Goal: Transaction & Acquisition: Purchase product/service

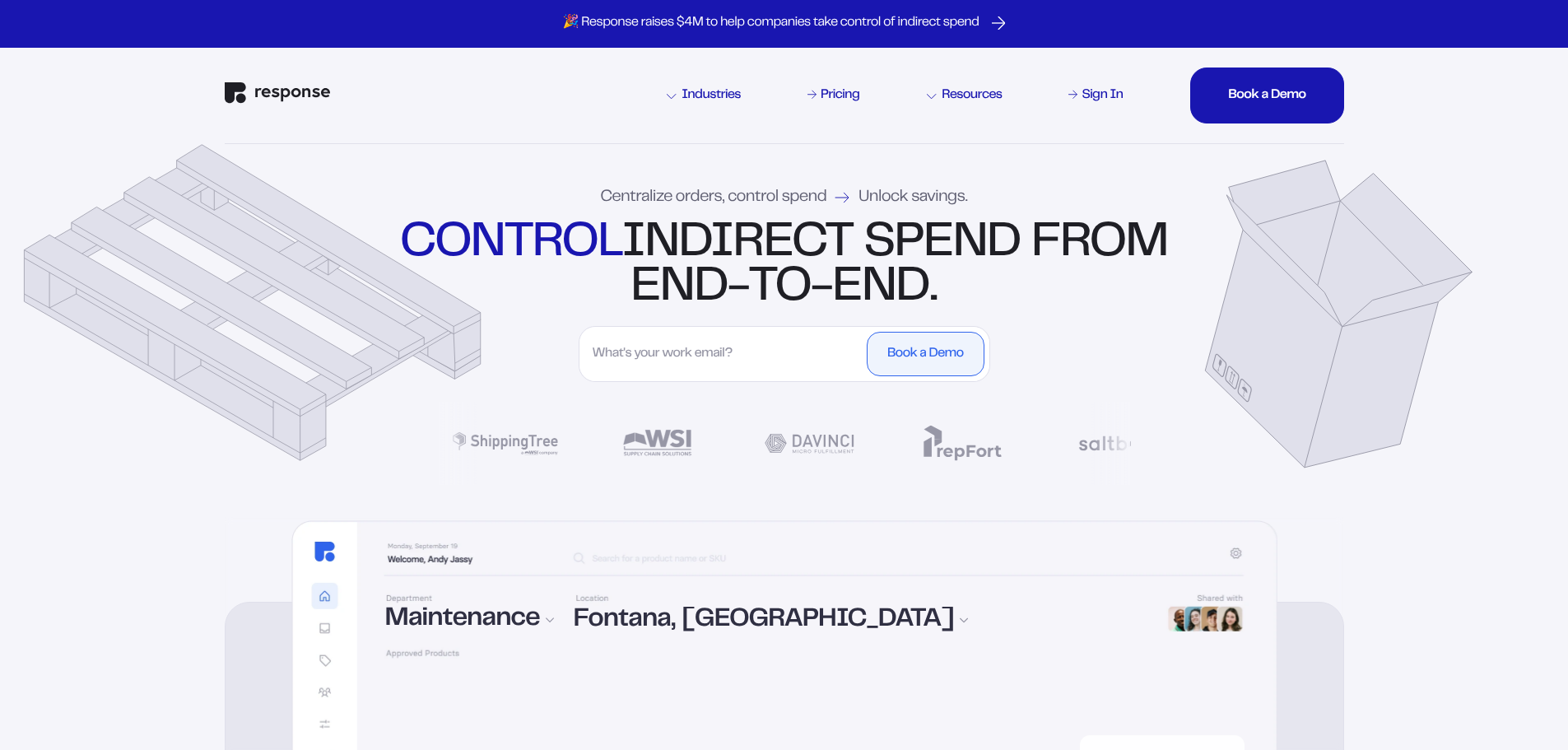
drag, startPoint x: 1273, startPoint y: 94, endPoint x: 1274, endPoint y: 187, distance: 93.0
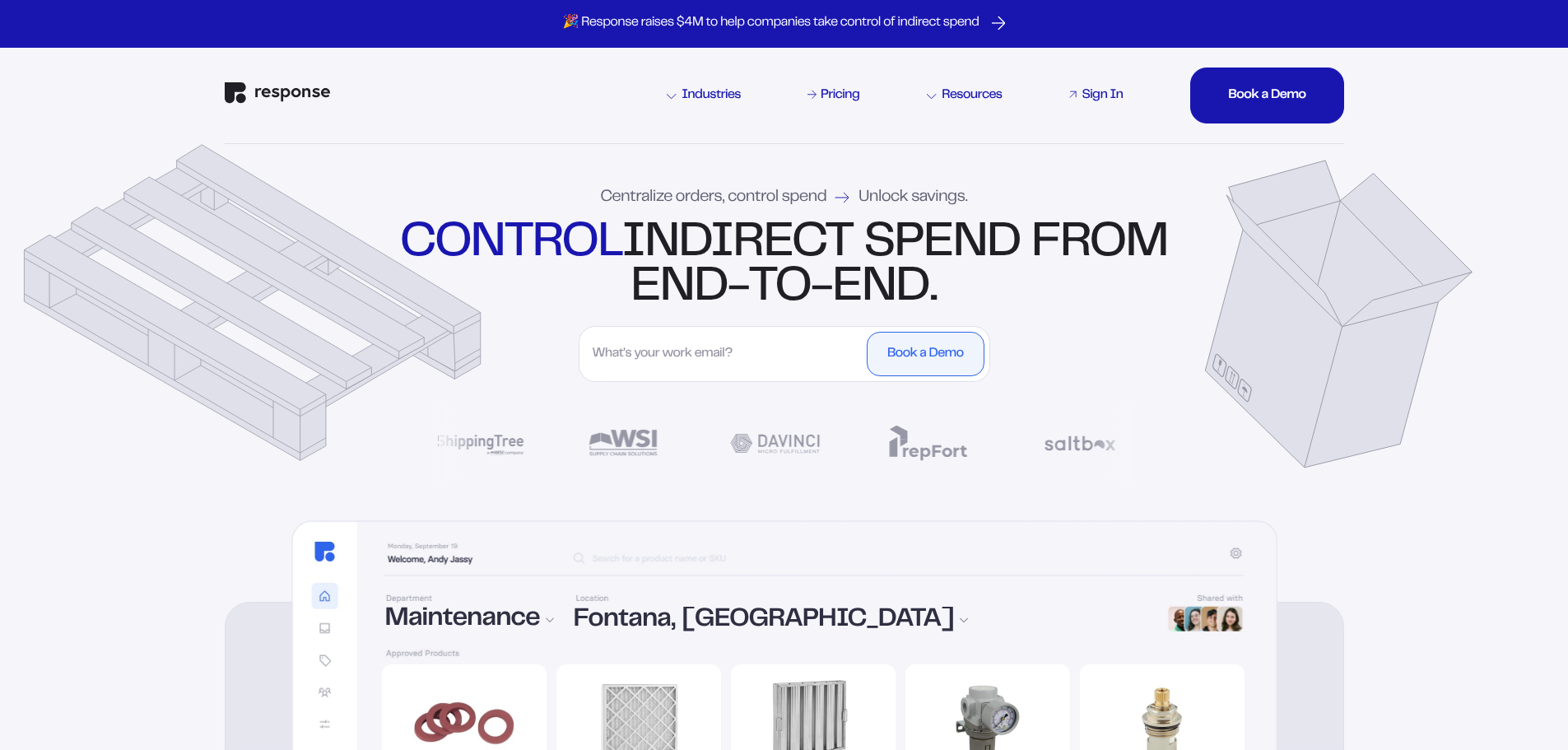
click at [1124, 100] on link "Sign In" at bounding box center [1096, 96] width 60 height 20
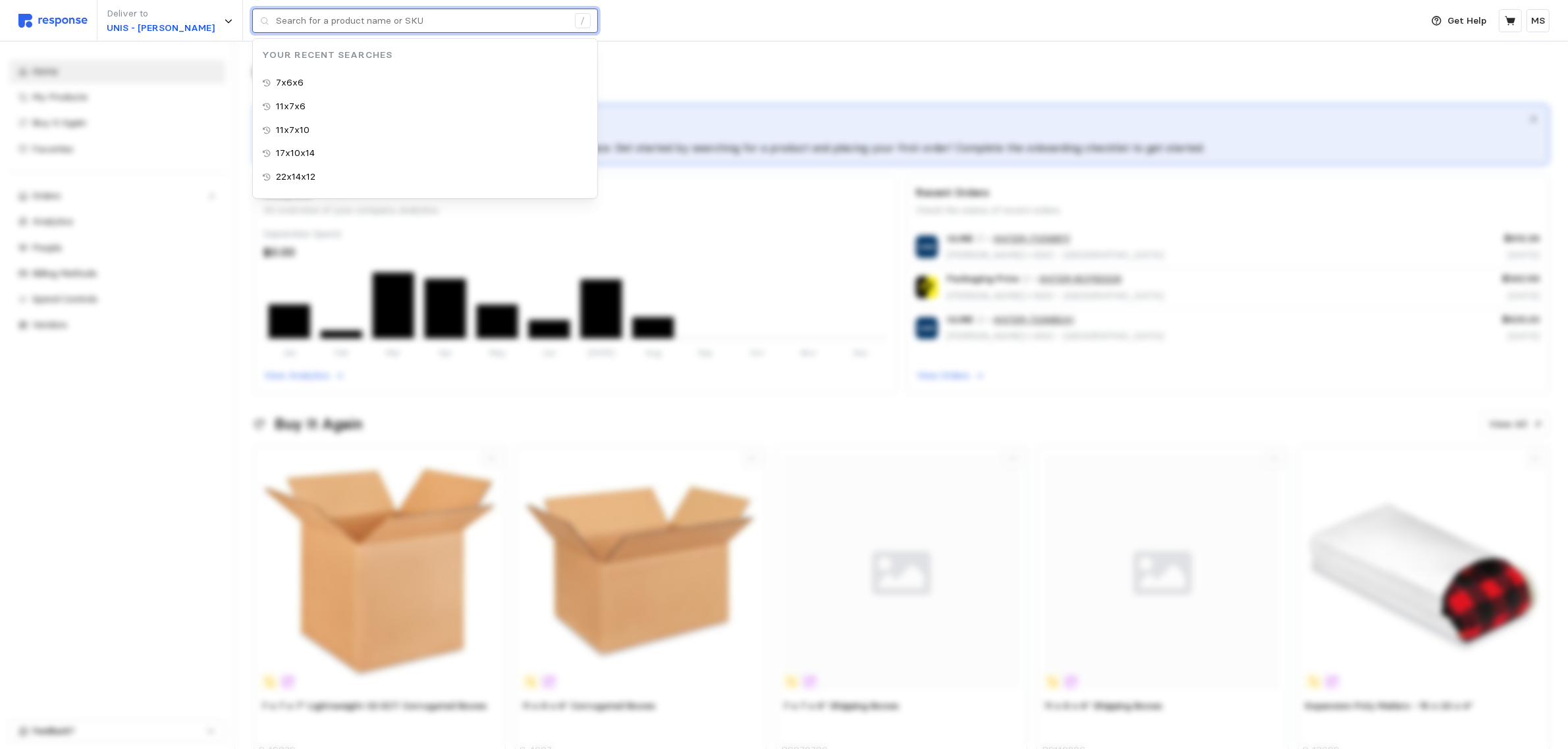
click at [397, 20] on input "text" at bounding box center [422, 21] width 292 height 24
paste input "S-22101"
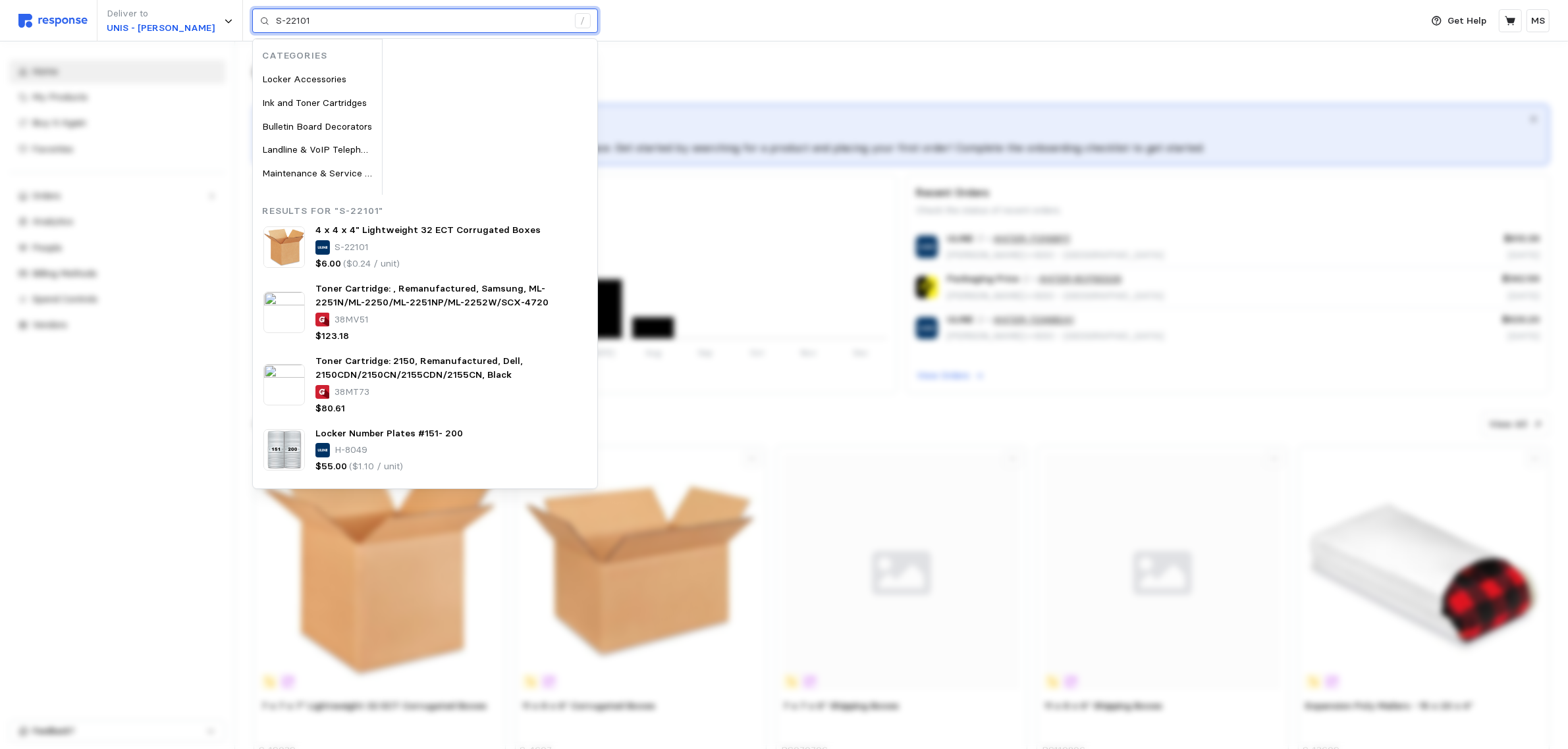
type input "S-22101"
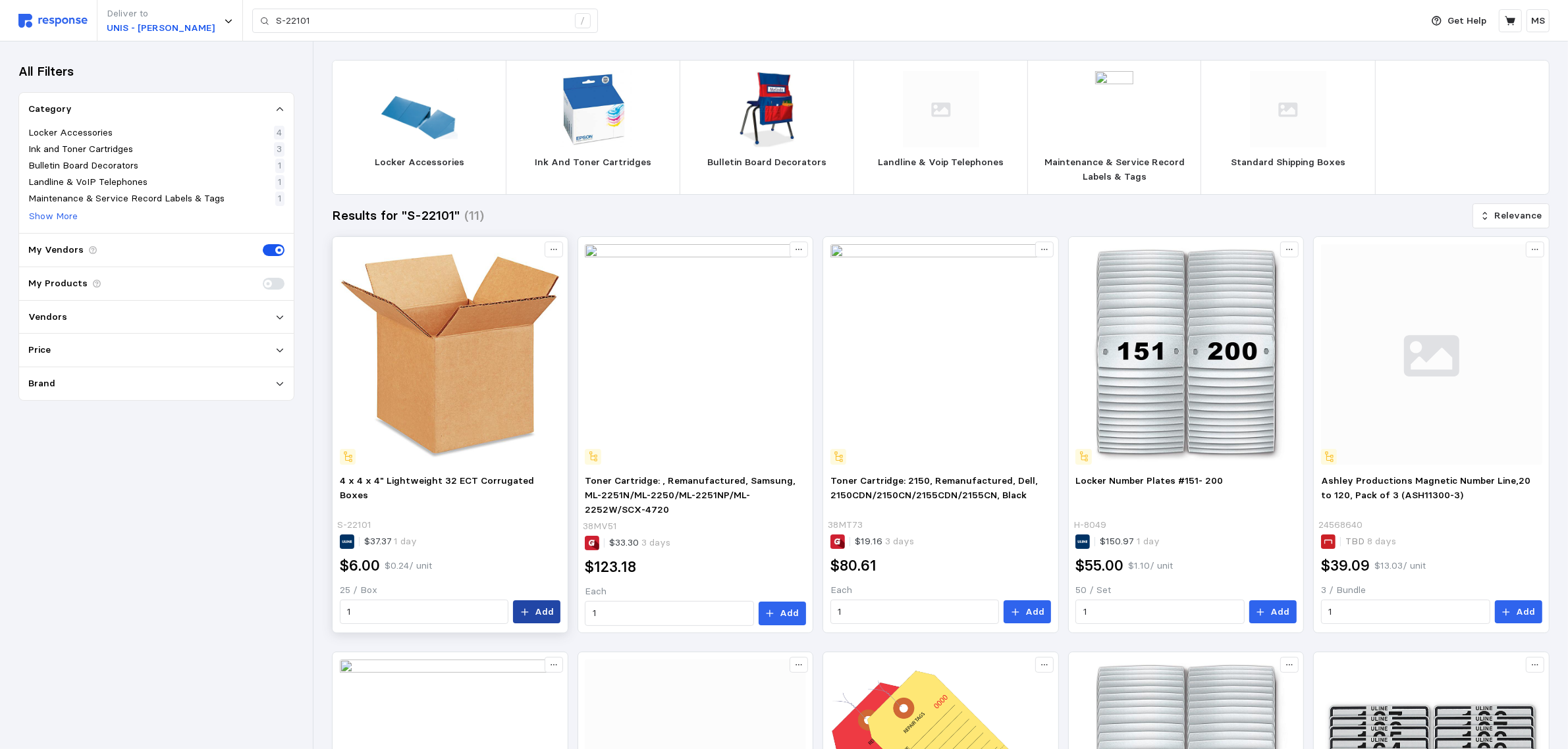
click at [542, 613] on p "Add" at bounding box center [544, 613] width 19 height 15
click at [1538, 28] on icon "button" at bounding box center [1541, 27] width 9 height 9
click at [1511, 15] on icon at bounding box center [1511, 21] width 12 height 12
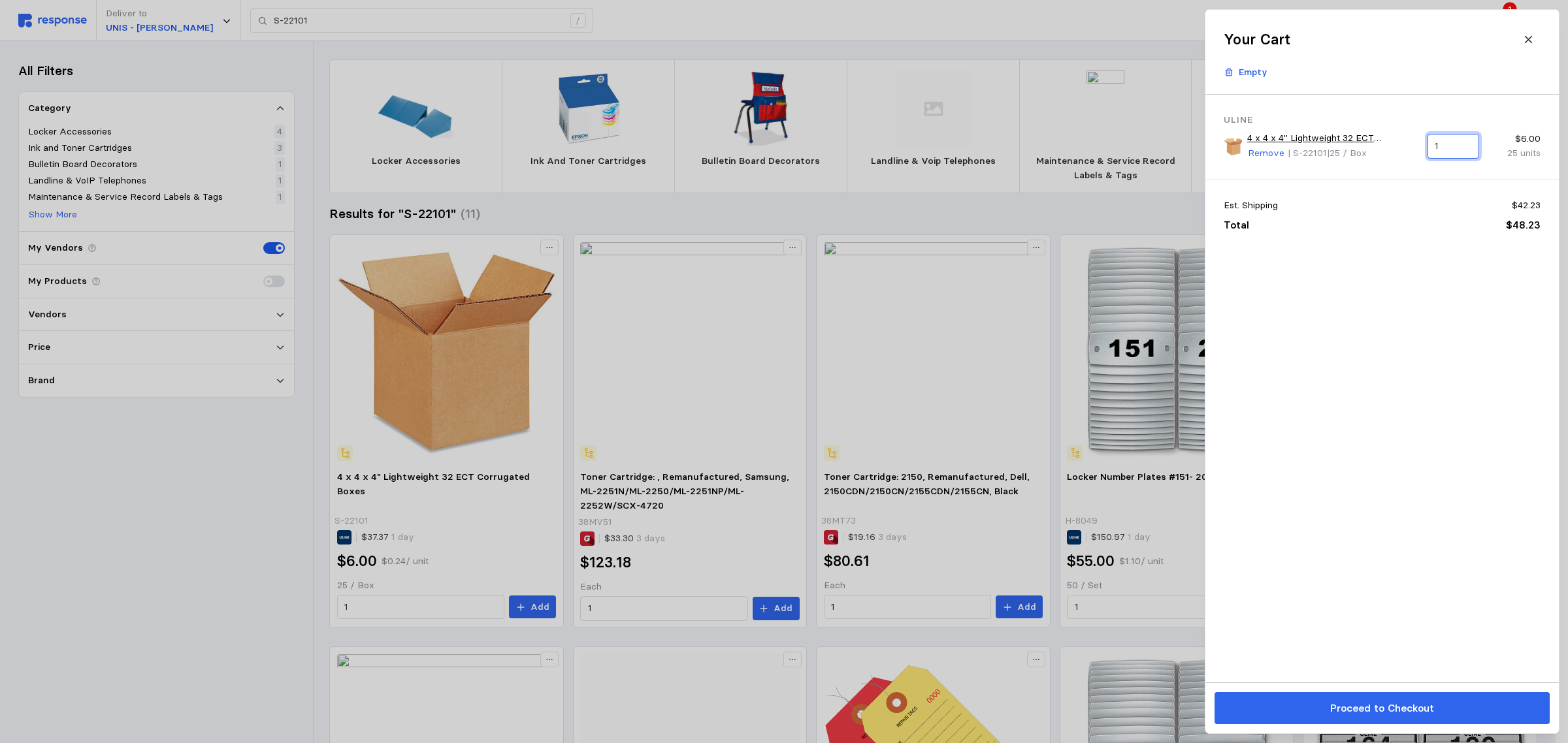
click at [1461, 145] on input "1" at bounding box center [1453, 147] width 37 height 24
drag, startPoint x: 1461, startPoint y: 145, endPoint x: 1389, endPoint y: 167, distance: 75.3
click at [1389, 167] on div "Uline 4 x 4 x 4" Lightweight 32 ECT Corrugated Boxes Remove | S-22101 | 25 / Bo…" at bounding box center [1382, 137] width 353 height 85
type input "40"
click at [1403, 315] on div "Uline 4 x 4 x 4" Lightweight 32 ECT Corrugated Boxes Remove | S-22101 | 25 / Bo…" at bounding box center [1382, 389] width 353 height 588
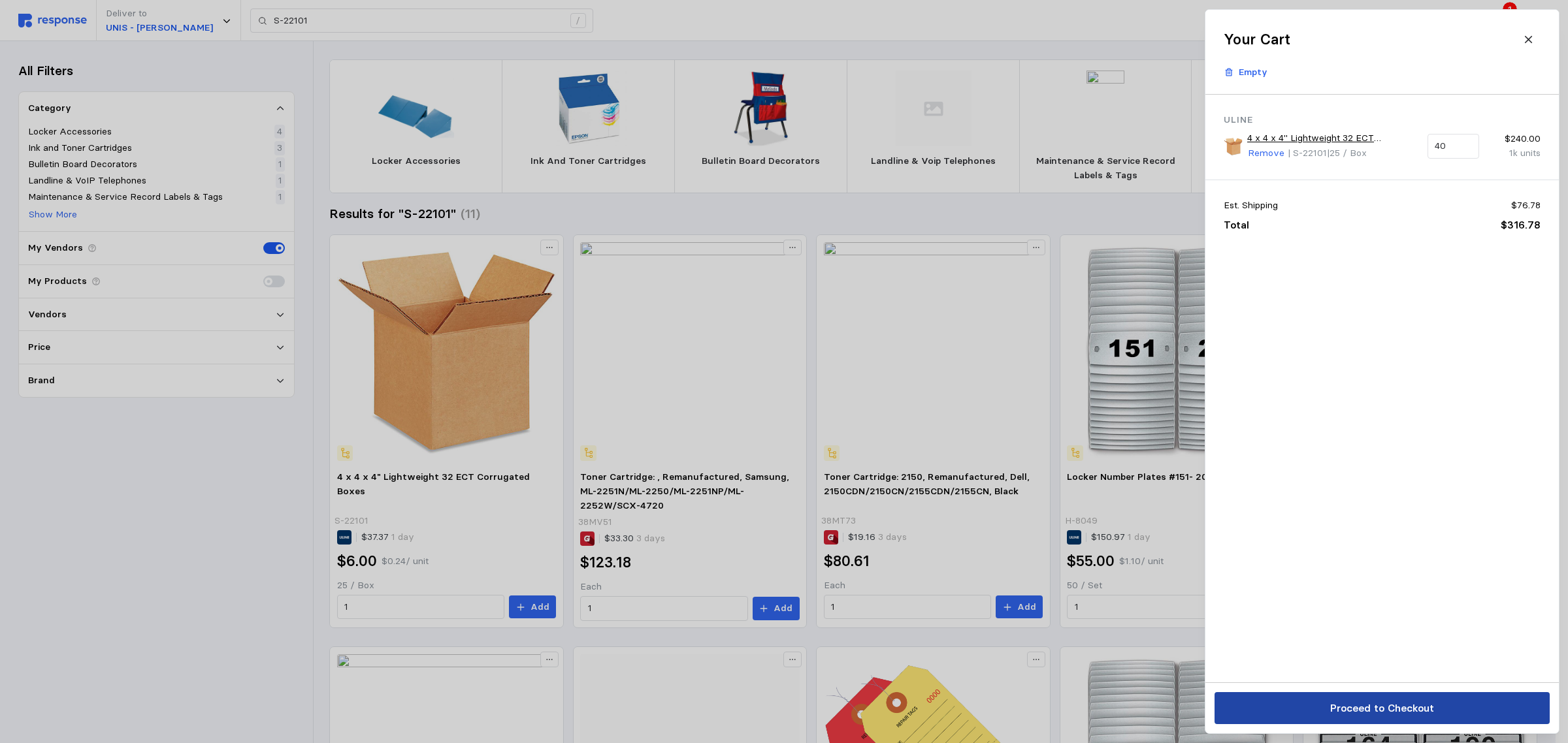
click at [1392, 714] on p "Proceed to Checkout" at bounding box center [1381, 708] width 104 height 16
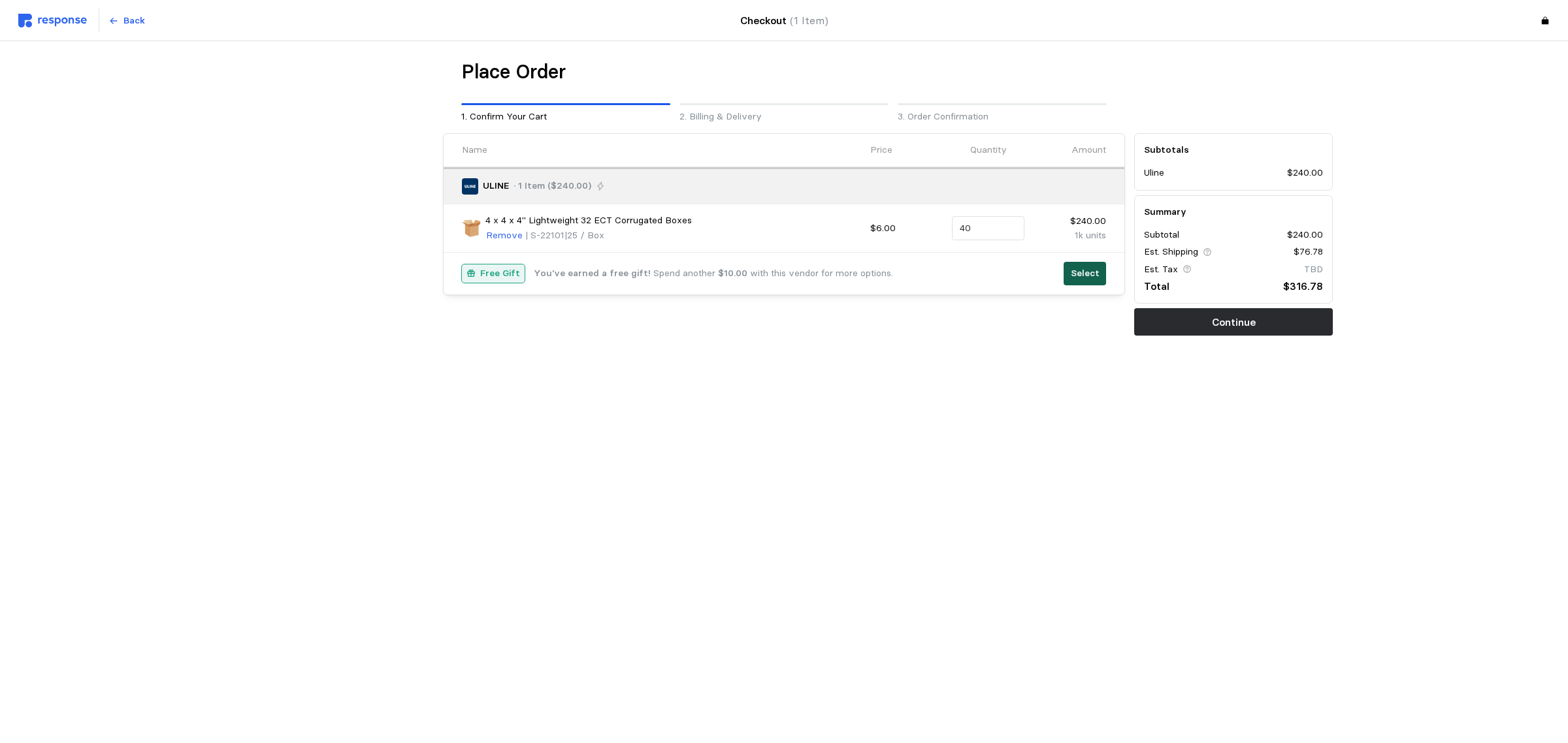
click at [1092, 278] on p "Select" at bounding box center [1086, 273] width 29 height 14
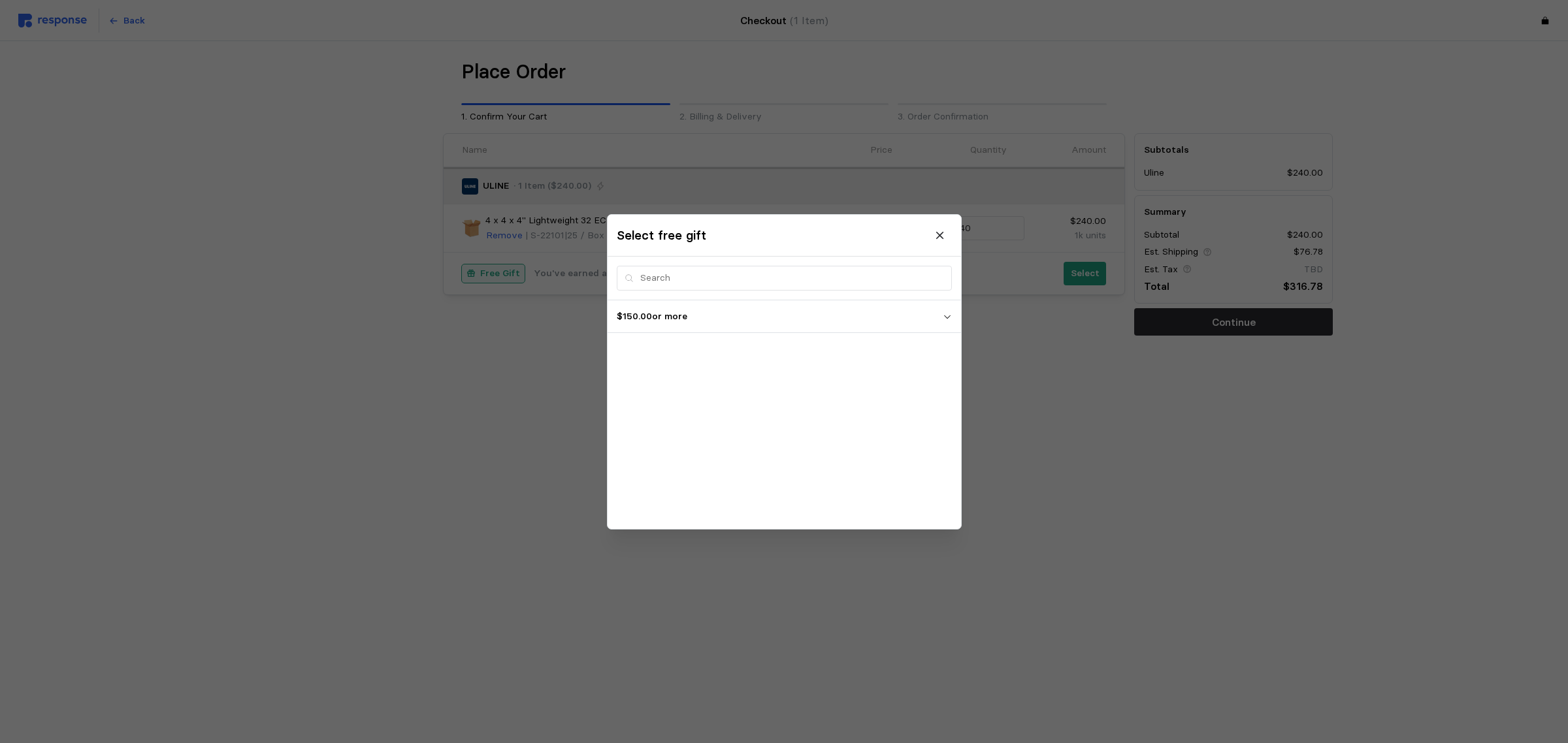
click at [789, 317] on p "$150.00 or more" at bounding box center [780, 316] width 326 height 14
click at [716, 363] on div "2023 Dog-Gone-It S-24803 | Each" at bounding box center [785, 351] width 344 height 28
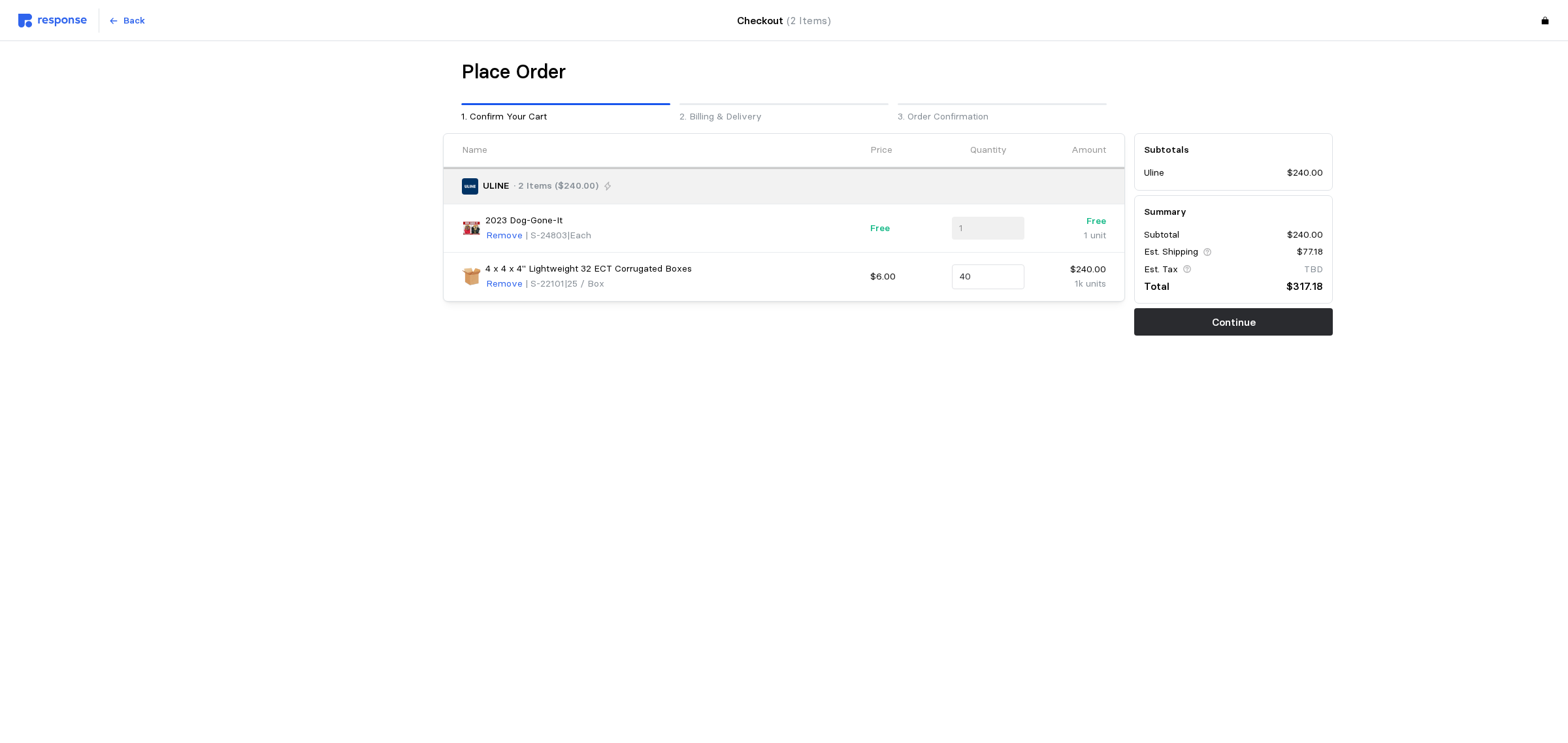
click at [978, 232] on div "1" at bounding box center [988, 228] width 73 height 24
click at [873, 227] on p "Free" at bounding box center [906, 228] width 73 height 14
click at [512, 237] on p "Remove" at bounding box center [505, 235] width 37 height 14
click at [488, 272] on p "Free Gift" at bounding box center [500, 273] width 40 height 14
click at [979, 235] on input "40" at bounding box center [989, 228] width 58 height 24
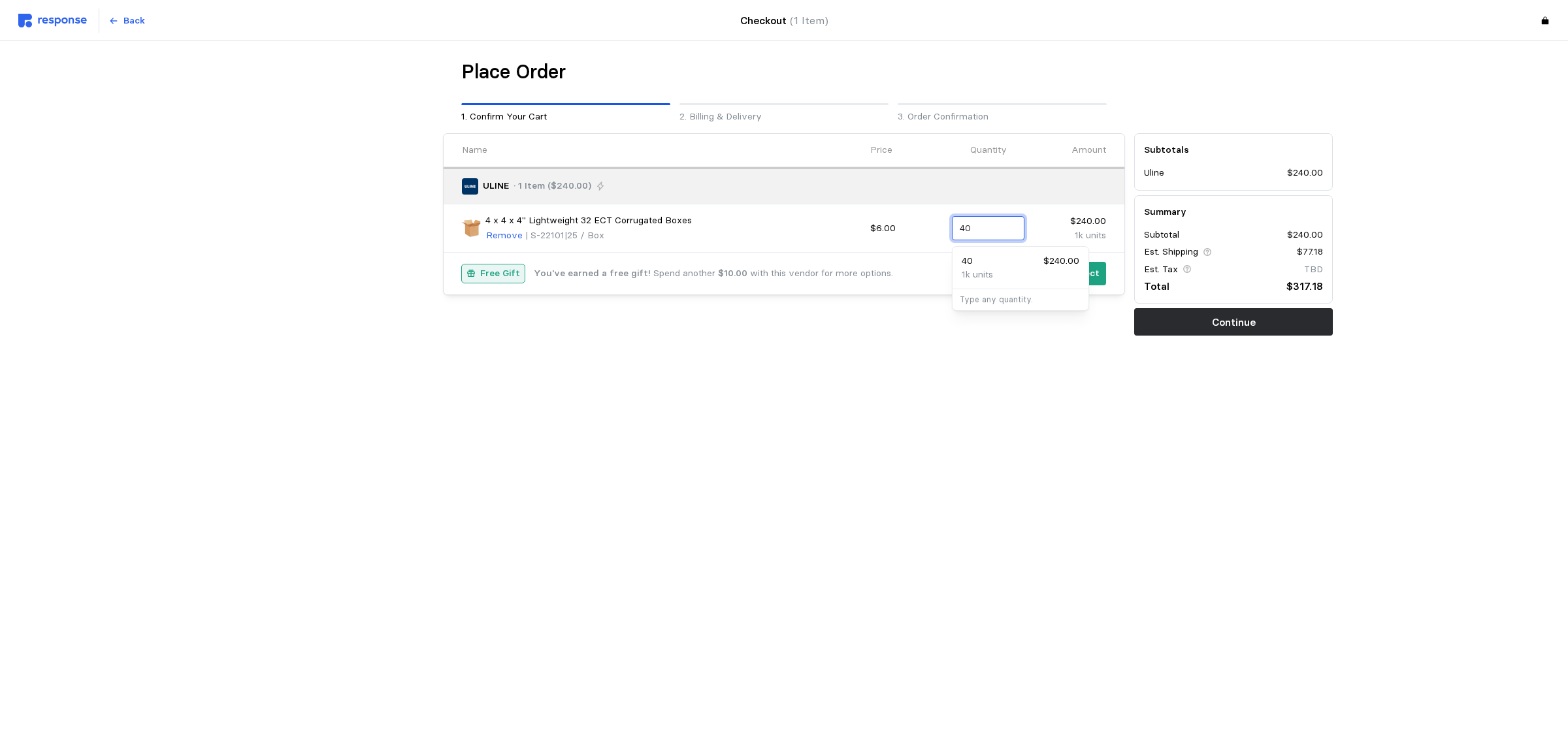
drag, startPoint x: 974, startPoint y: 227, endPoint x: 967, endPoint y: 226, distance: 7.1
click at [967, 226] on input "40" at bounding box center [989, 228] width 58 height 24
type input "42"
click at [952, 406] on div "Place Order 1. Confirm Your Cart 2. Billing & Delivery 3. Order Confirmation Na…" at bounding box center [784, 225] width 1568 height 368
click at [1073, 271] on p "Select" at bounding box center [1086, 273] width 29 height 14
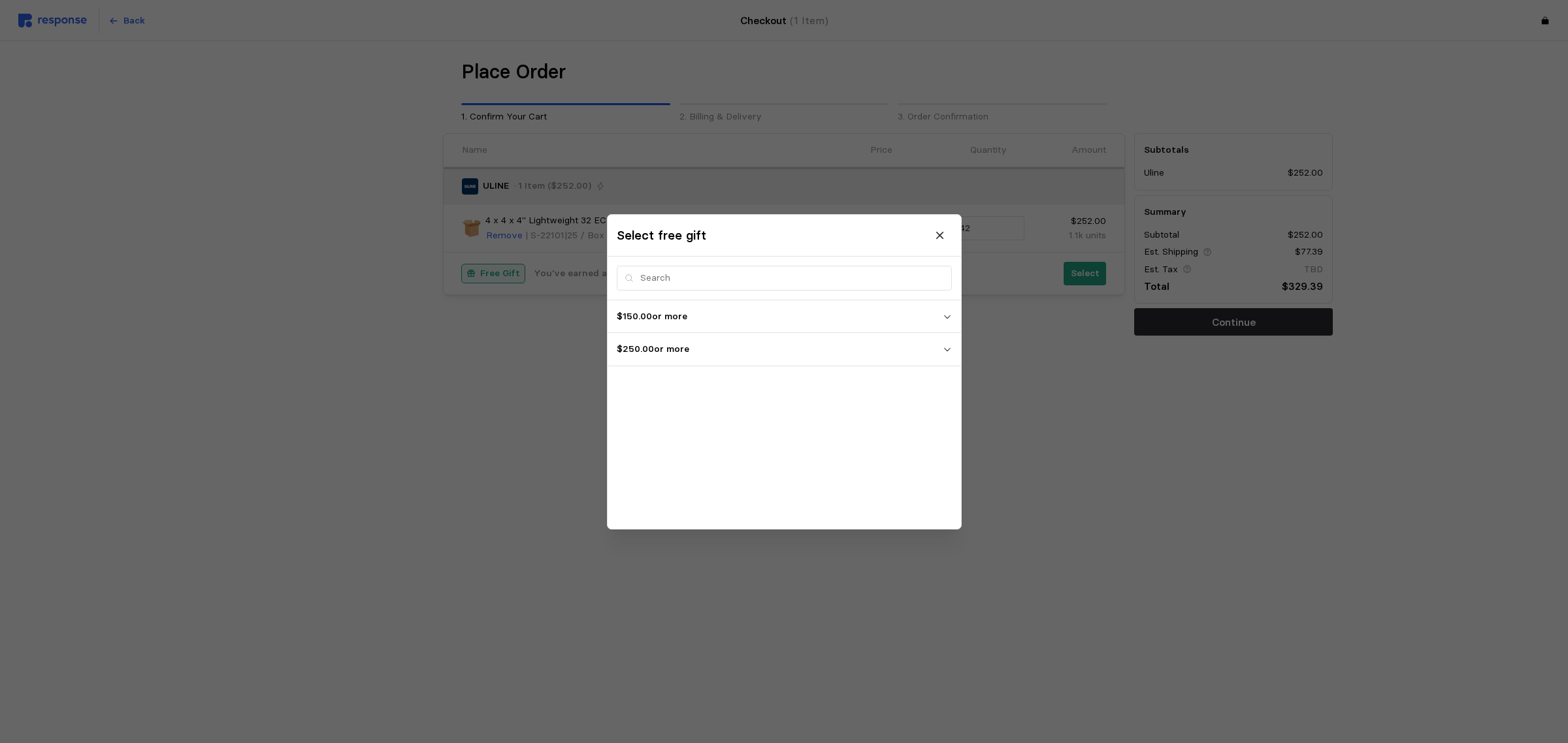
click at [707, 358] on span "$250.00 or more" at bounding box center [780, 349] width 326 height 24
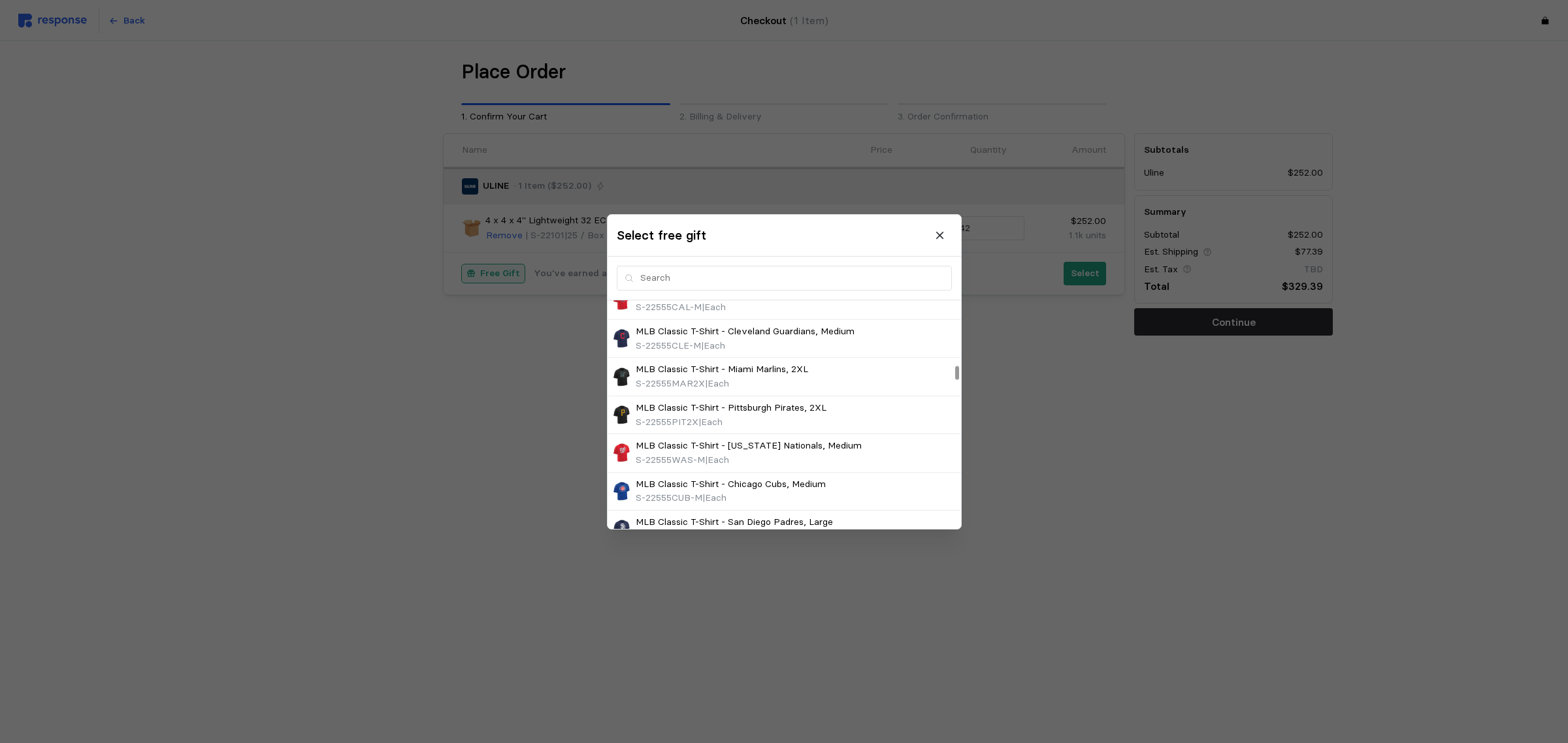
scroll to position [1062, 0]
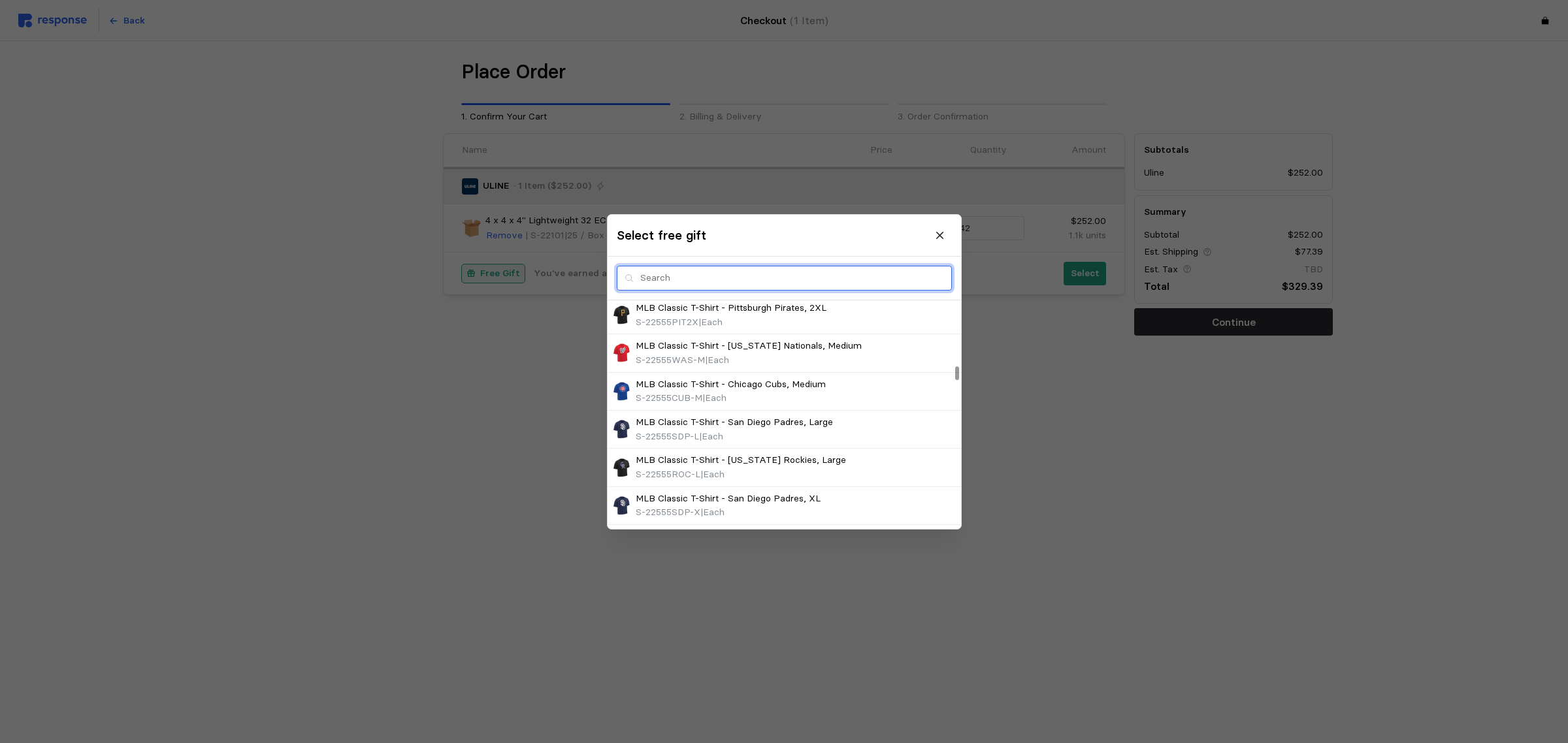
click at [724, 287] on input "text" at bounding box center [793, 278] width 304 height 24
type input "Phil"
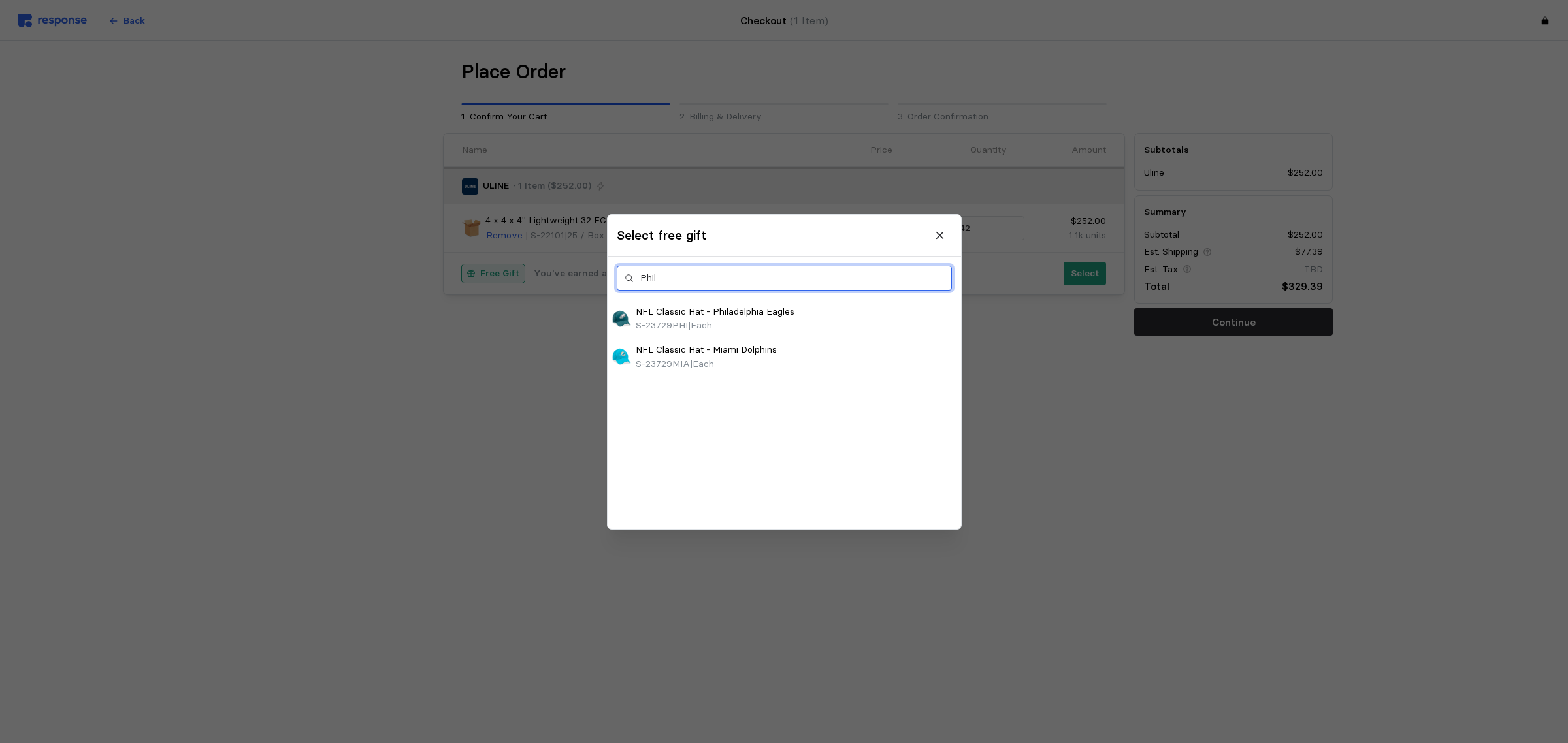
click at [745, 275] on input "Phil" at bounding box center [793, 278] width 304 height 24
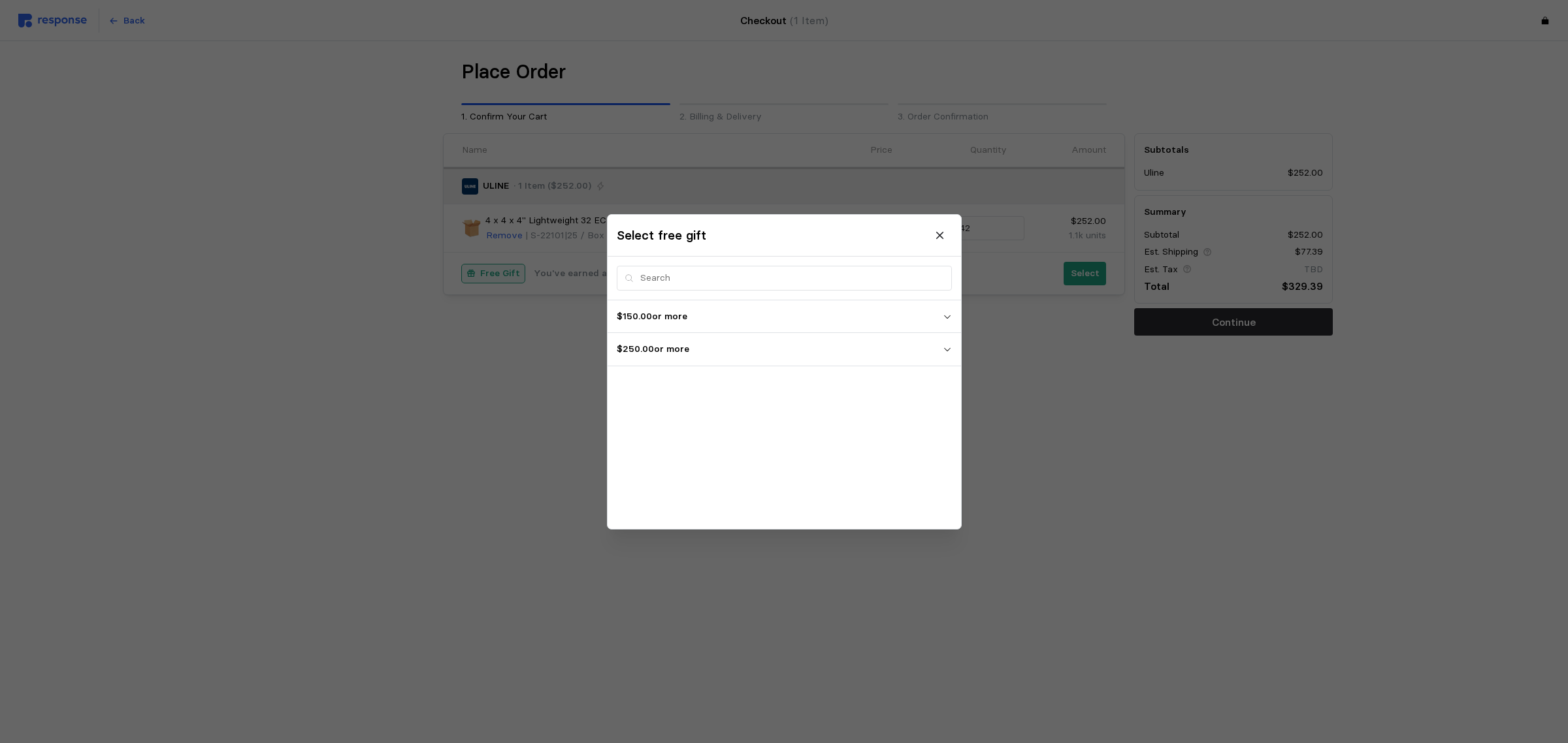
click at [847, 353] on p "$250.00 or more" at bounding box center [780, 349] width 326 height 14
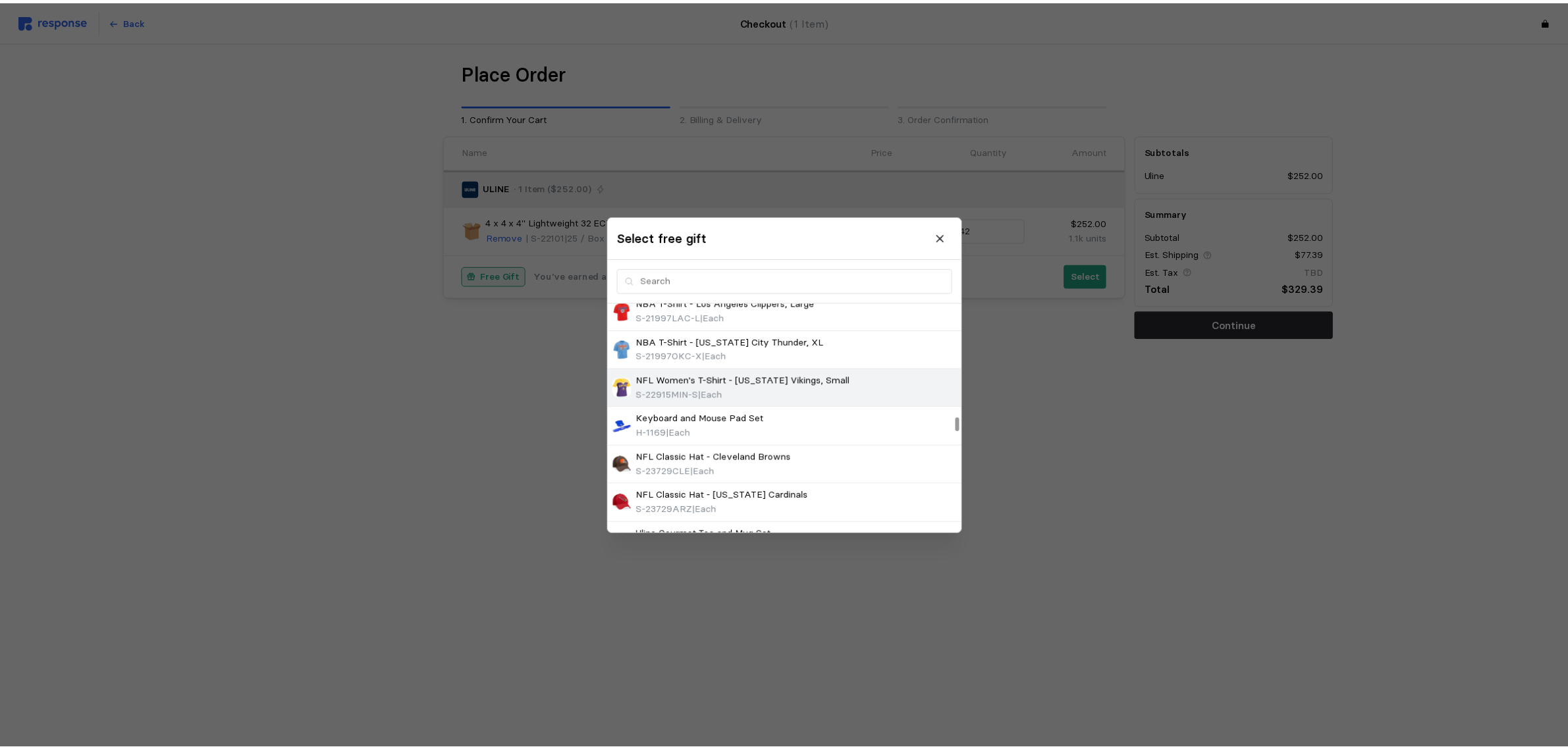
scroll to position [1858, 0]
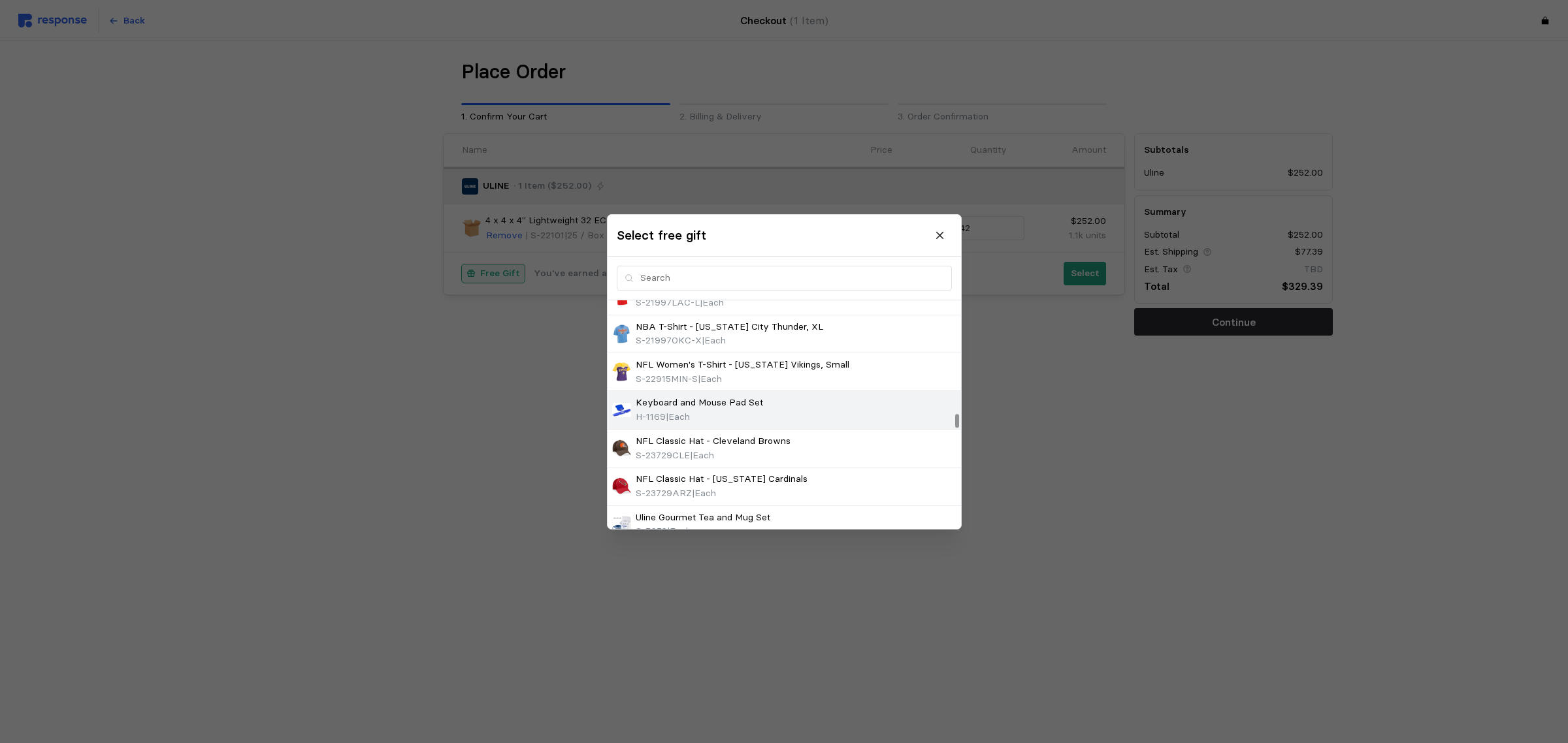
click at [686, 420] on span "| Each" at bounding box center [677, 417] width 24 height 12
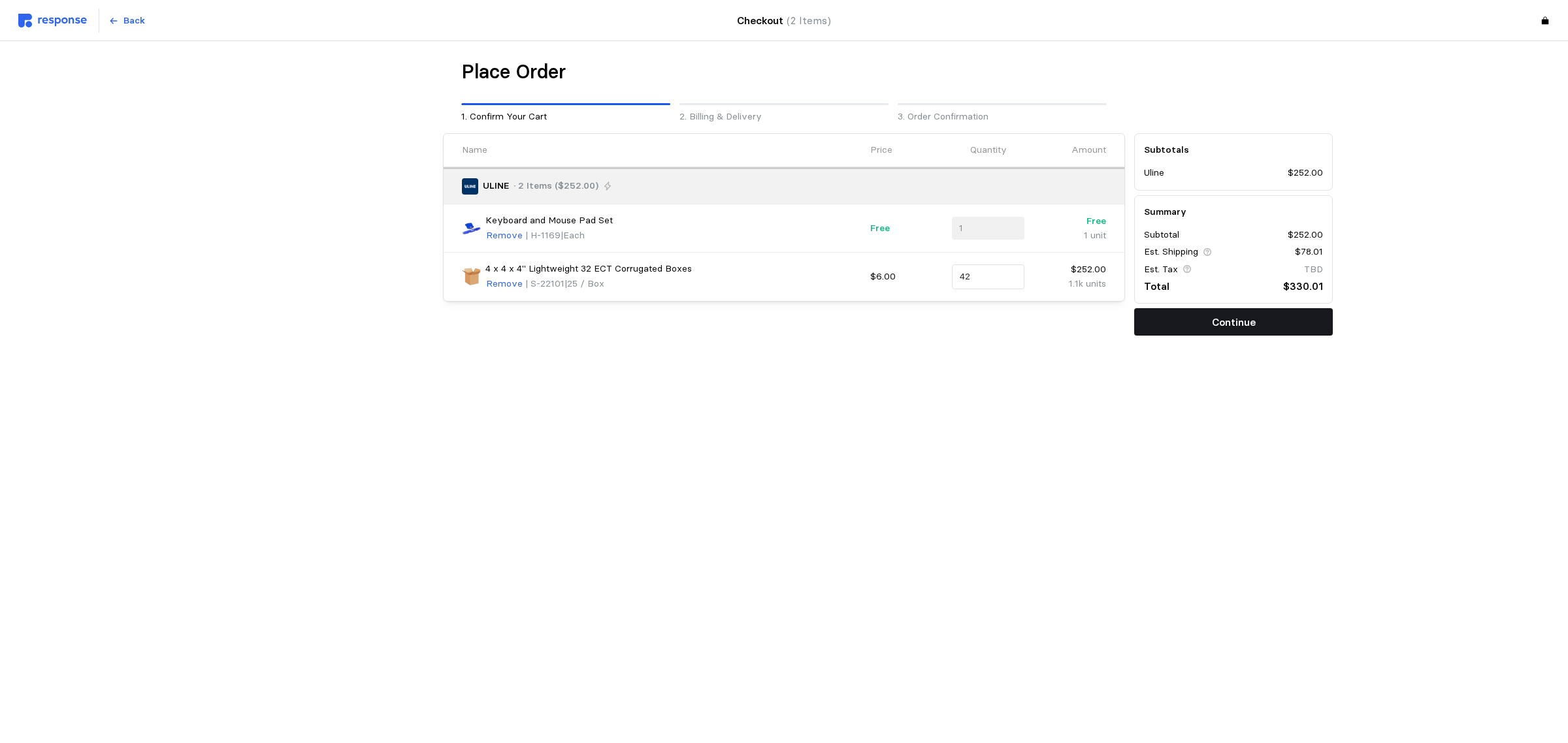
click at [1247, 326] on p "Continue" at bounding box center [1234, 322] width 44 height 16
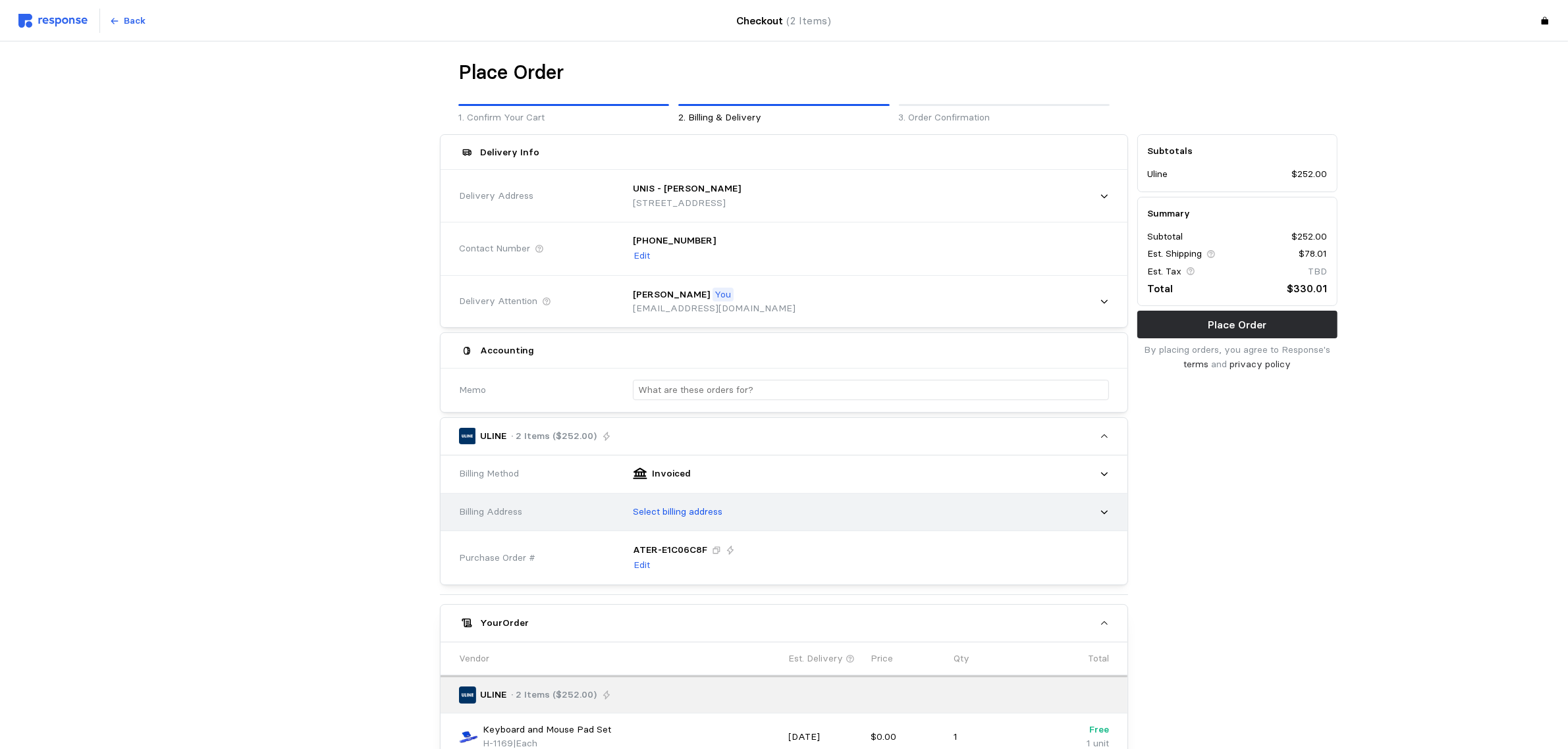
click at [722, 510] on p "Select billing address" at bounding box center [678, 512] width 90 height 15
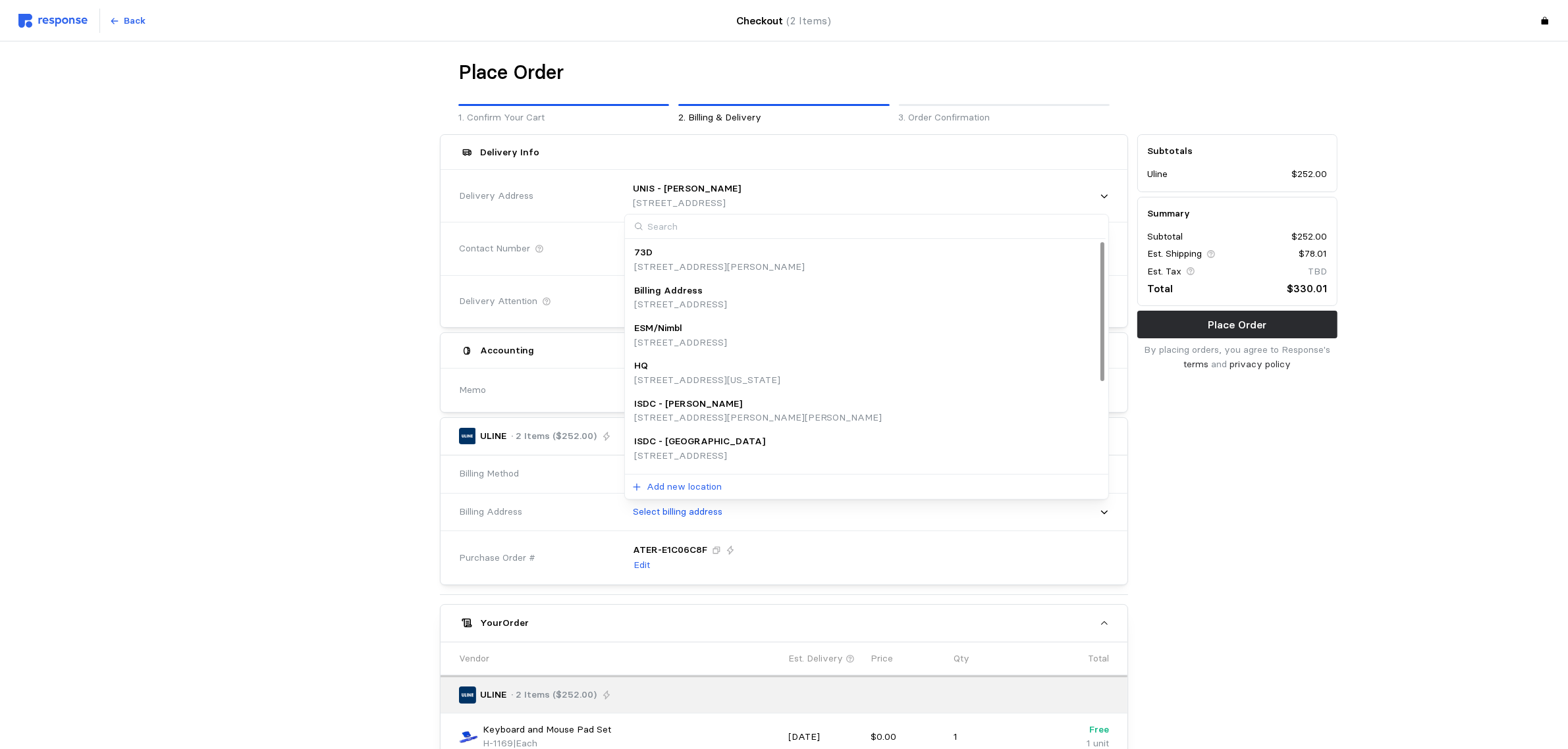
click at [727, 306] on p "[STREET_ADDRESS]" at bounding box center [681, 305] width 93 height 15
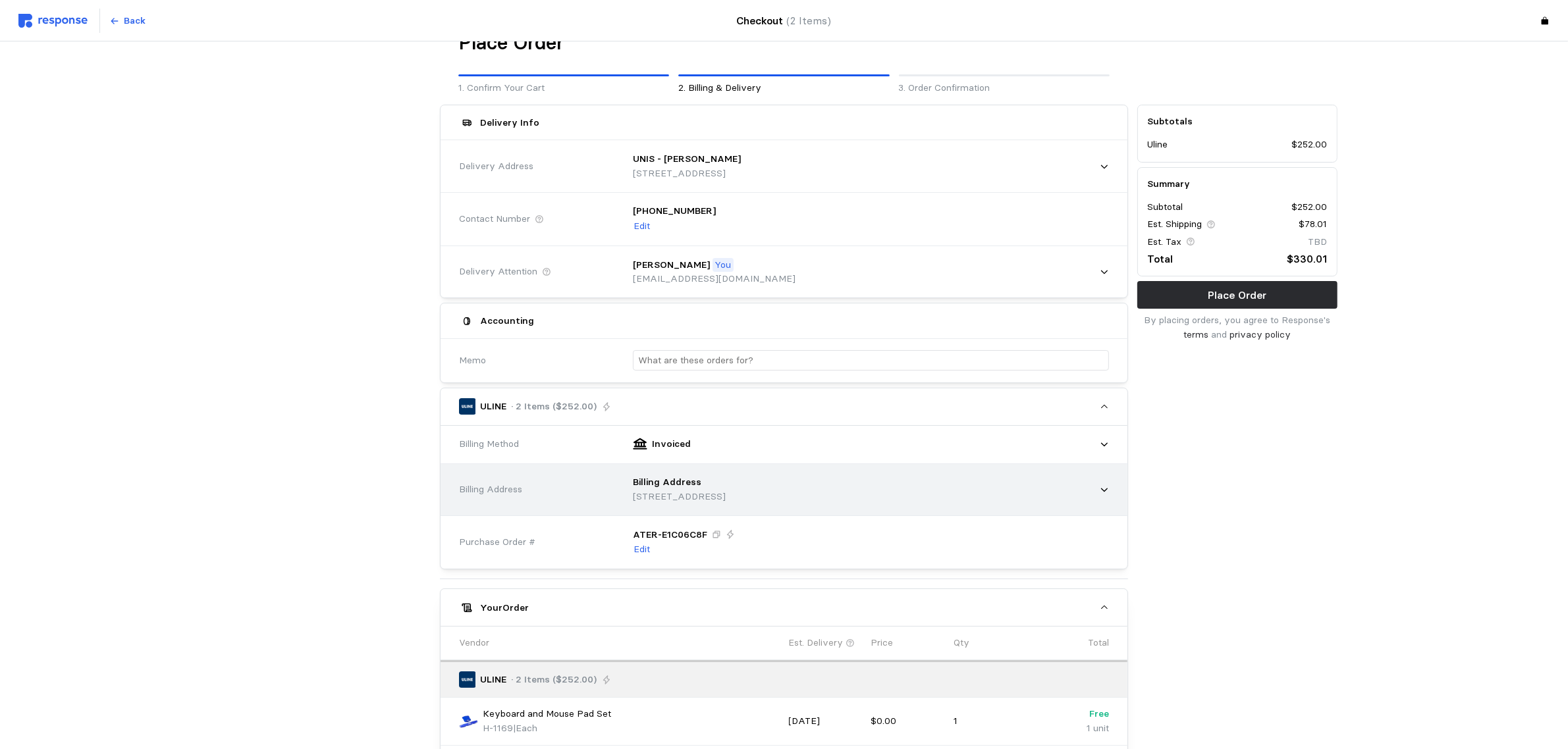
scroll to position [0, 0]
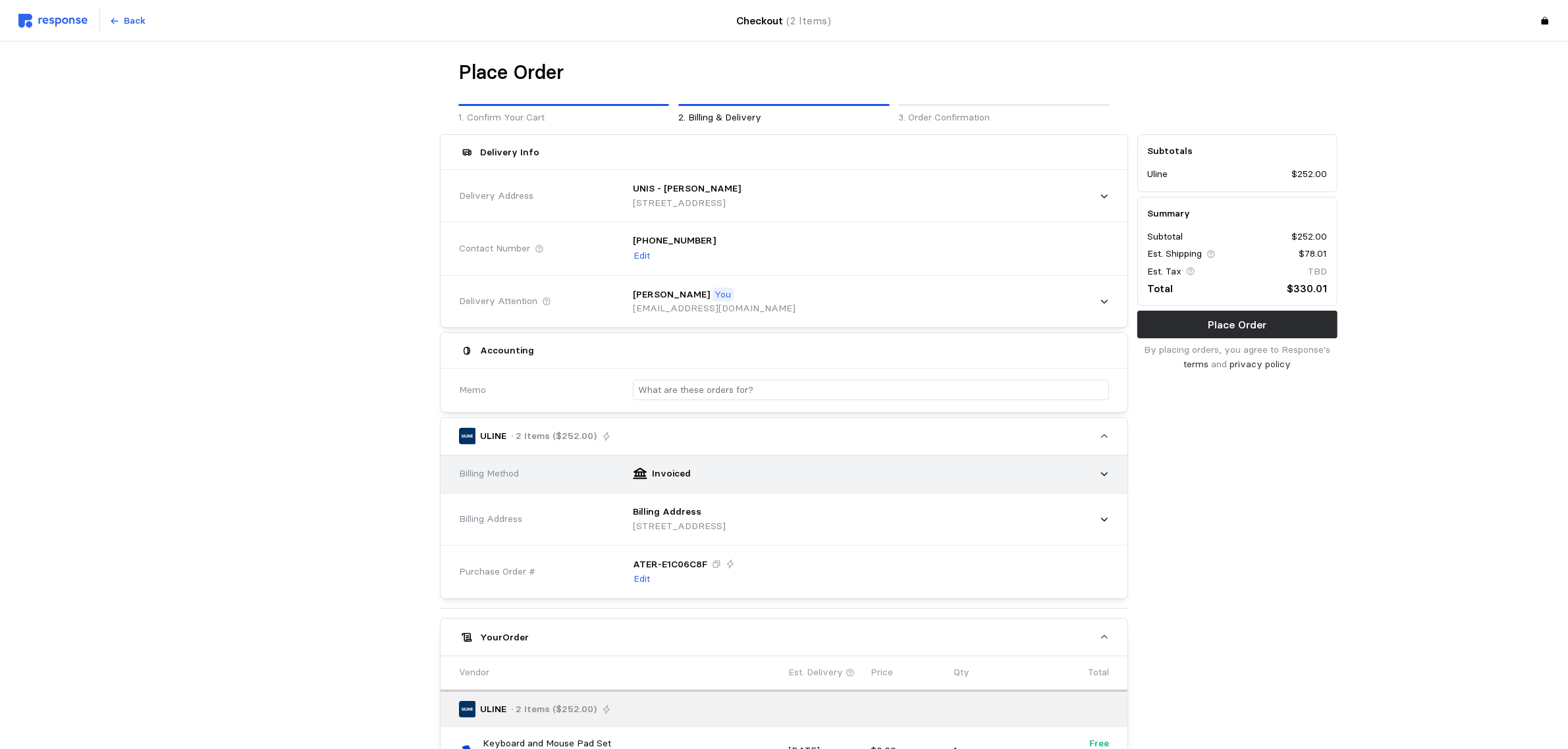
click at [878, 487] on div "Invoiced" at bounding box center [867, 474] width 486 height 33
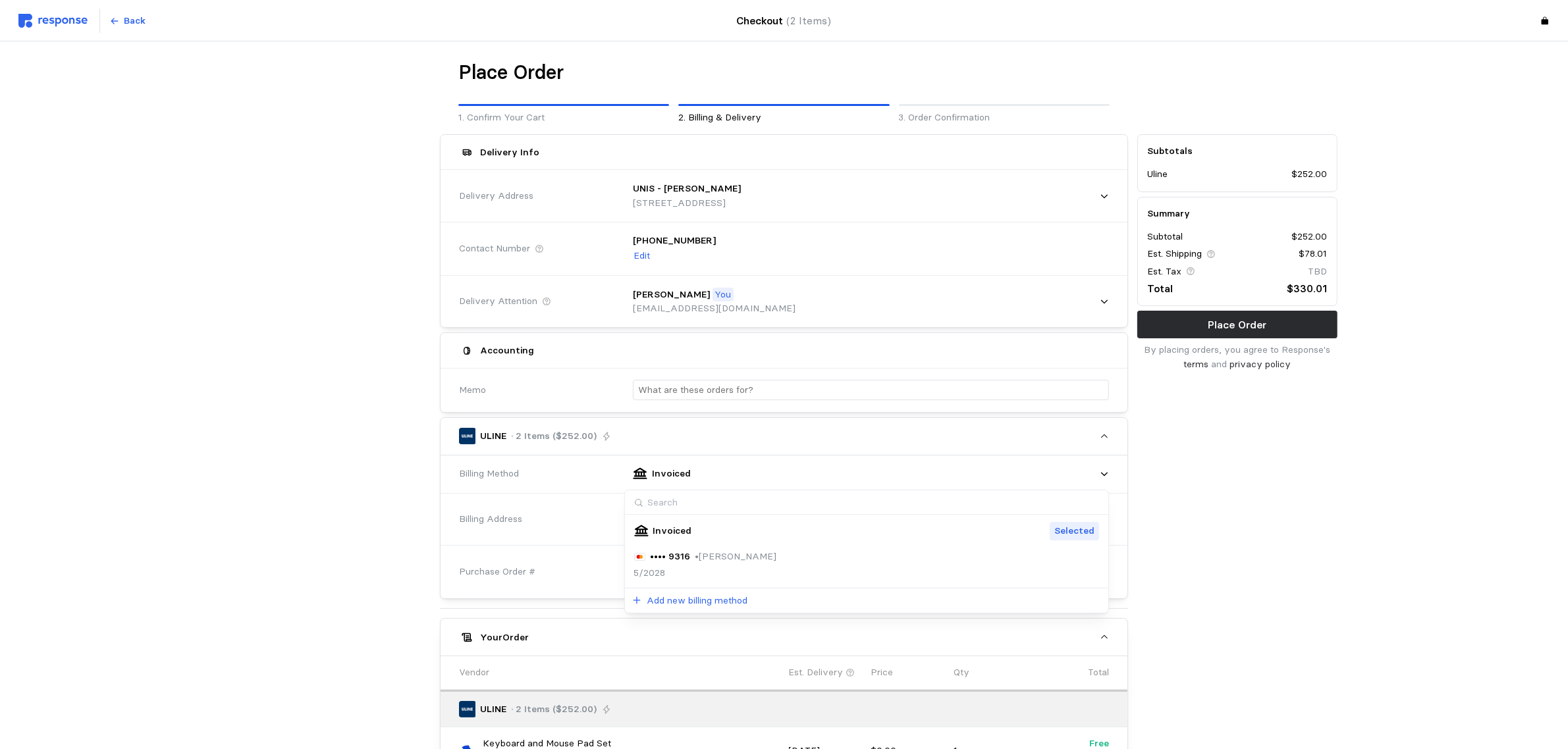
click at [1348, 492] on div "Place Order 1. Confirm Your Cart 2. Billing & Delivery 3. Order Confirmation De…" at bounding box center [784, 537] width 1568 height 992
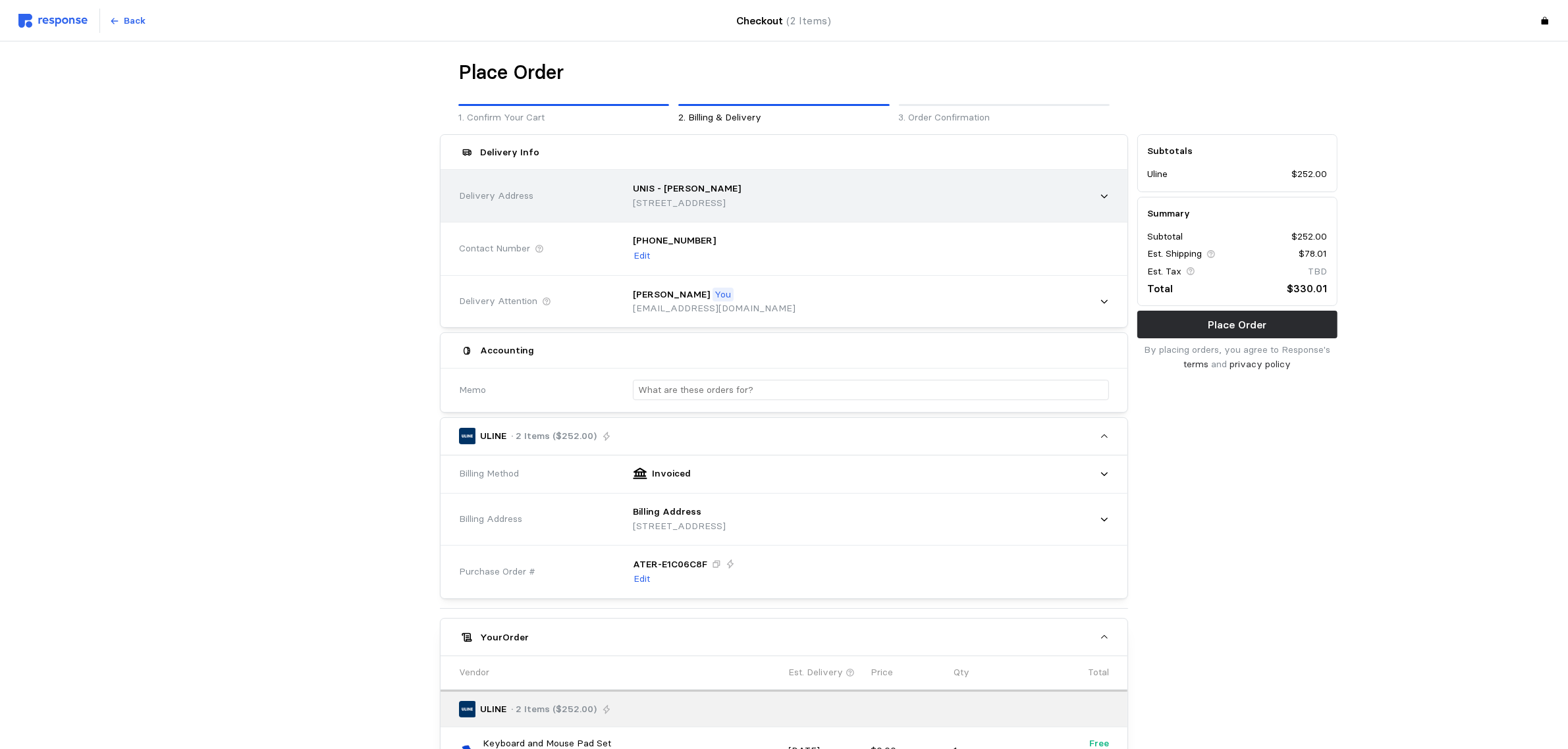
click at [741, 190] on div "UNIS - [PERSON_NAME]" at bounding box center [687, 189] width 108 height 15
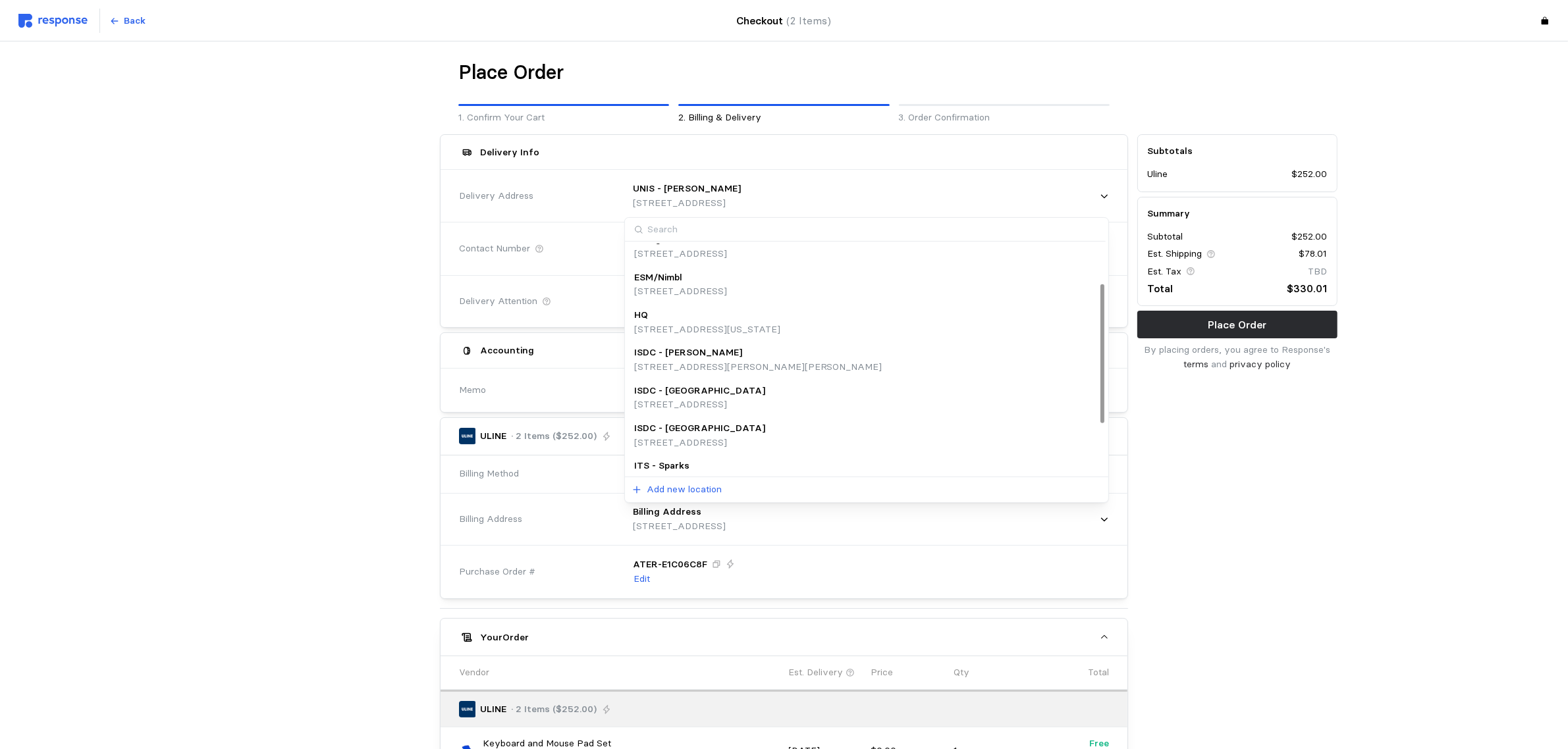
scroll to position [147, 0]
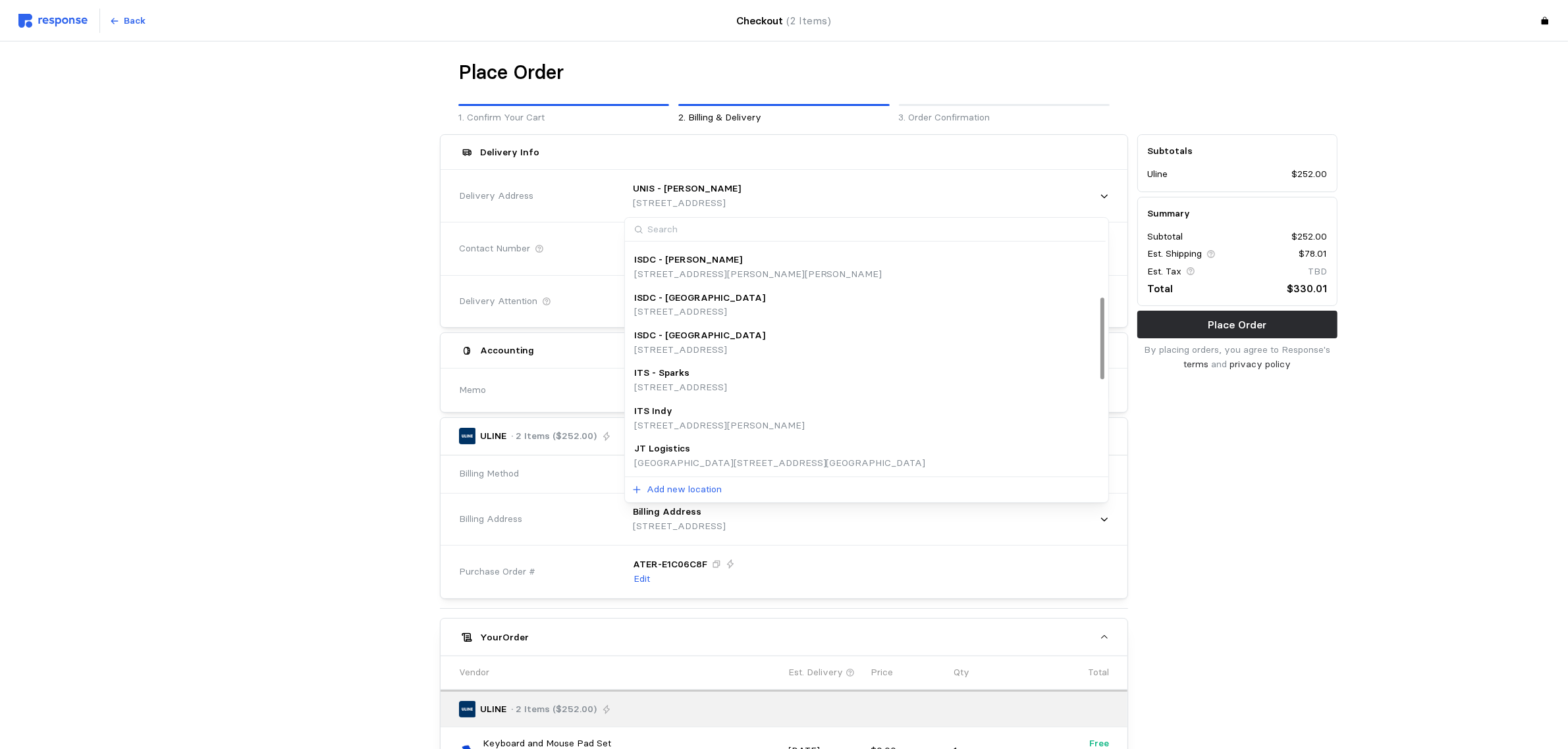
click at [734, 343] on p "[STREET_ADDRESS]" at bounding box center [700, 350] width 131 height 15
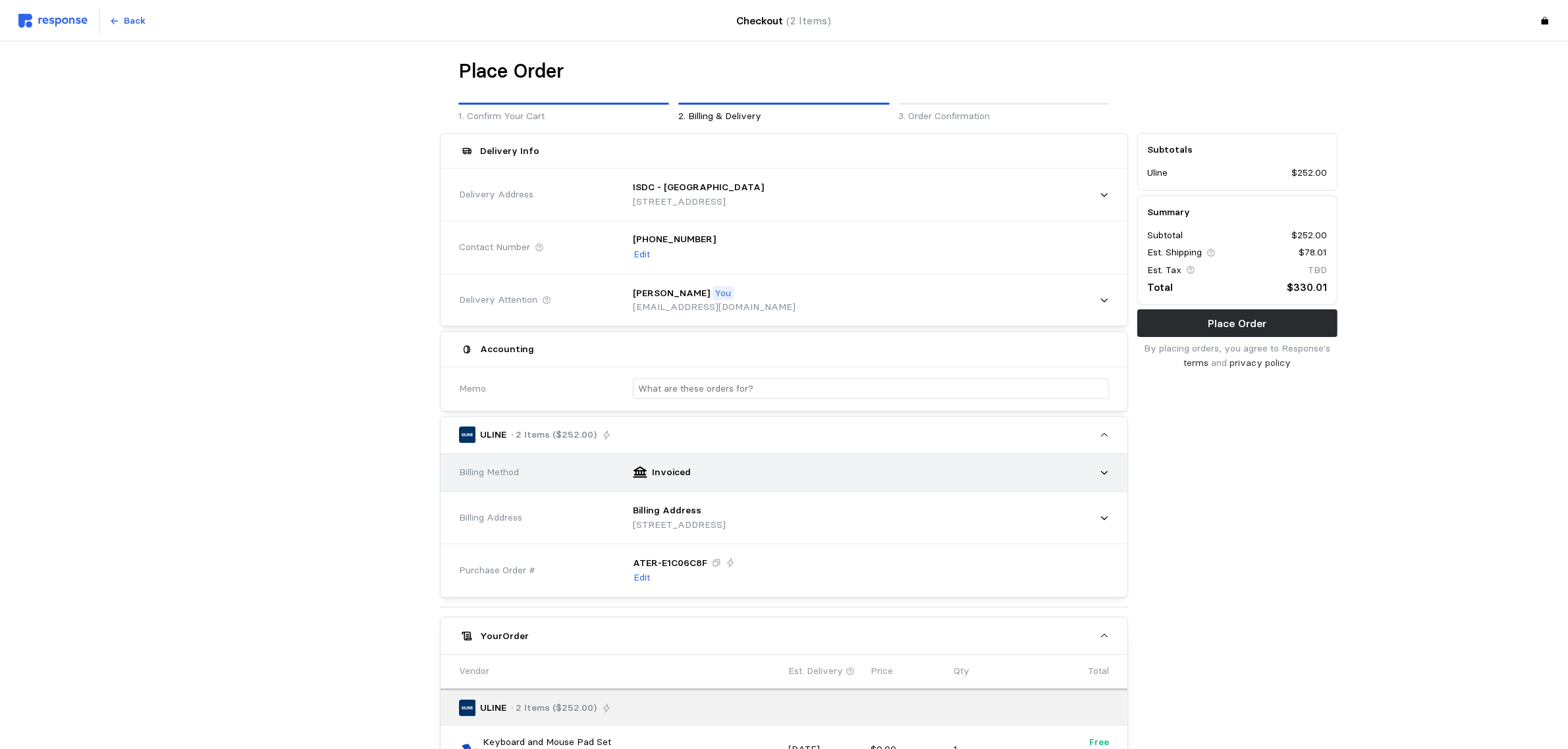
scroll to position [0, 0]
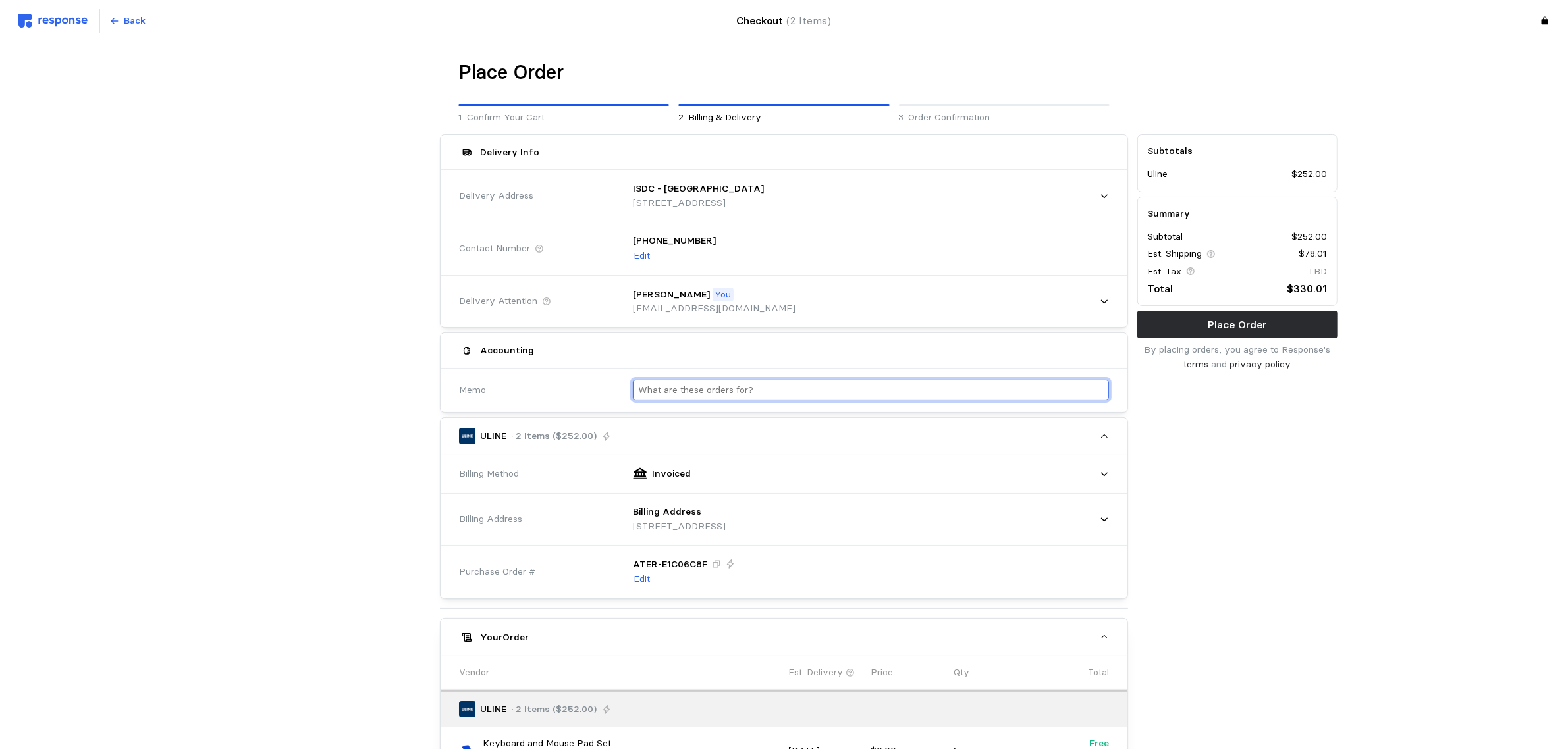
click at [792, 386] on input "text" at bounding box center [871, 390] width 466 height 19
type input "B"
drag, startPoint x: 729, startPoint y: 388, endPoint x: 517, endPoint y: 380, distance: 212.2
click at [517, 380] on div "Memo Small Boxes for" at bounding box center [784, 390] width 659 height 48
paste input "QP018048PRD"
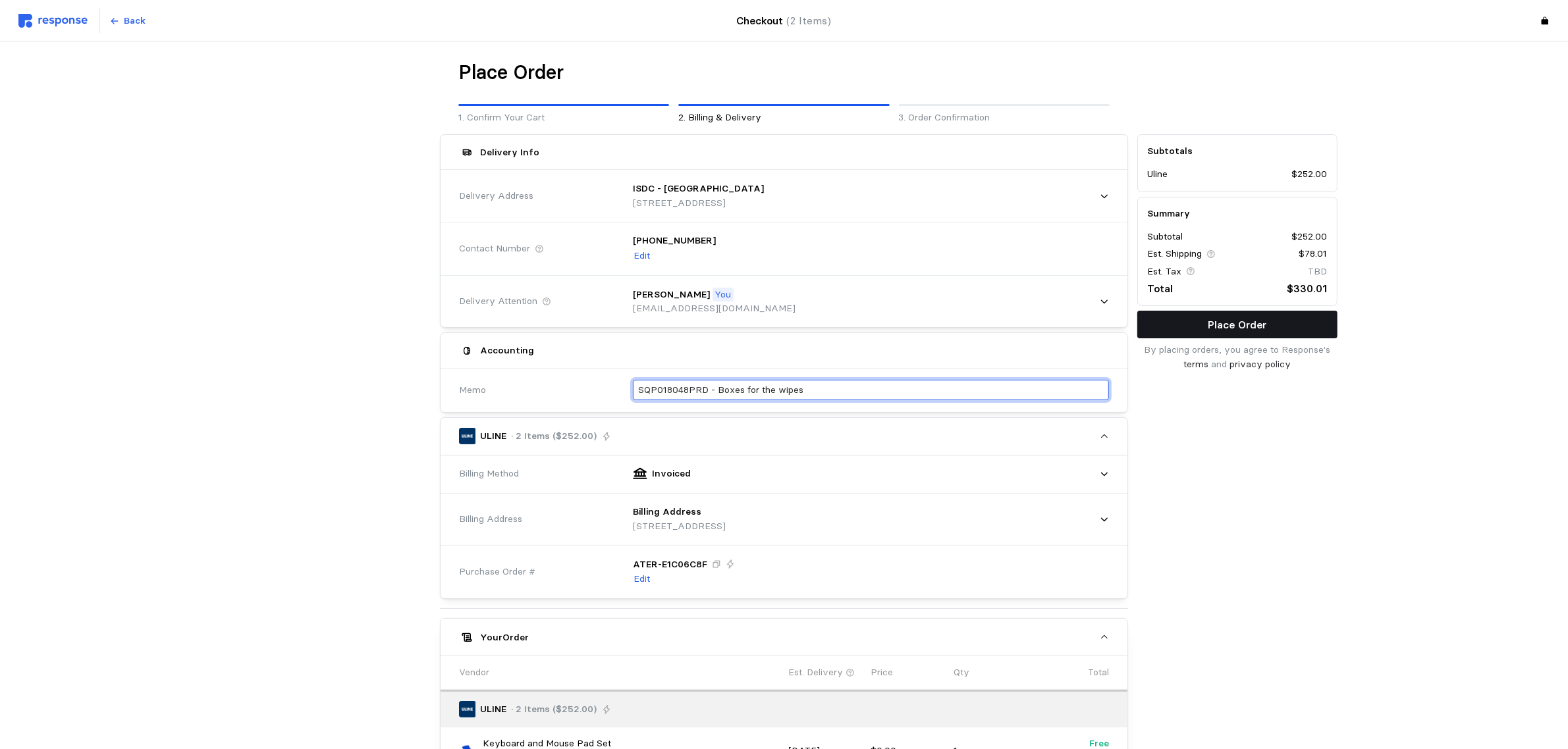
type input "SQP018048PRD - Boxes for the wipes"
click at [1230, 329] on p "Place Order" at bounding box center [1237, 324] width 59 height 16
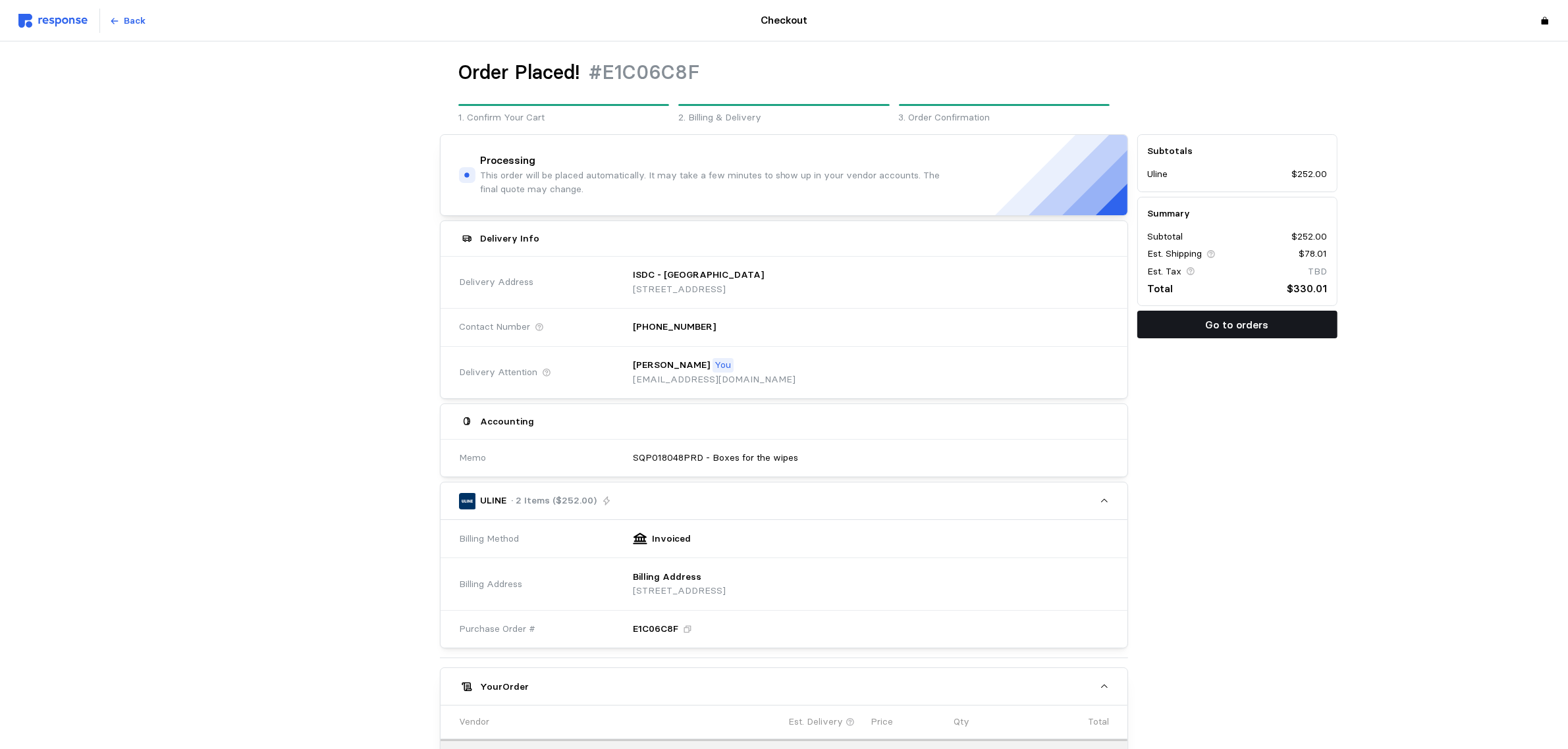
click at [1192, 338] on button "Go to orders" at bounding box center [1238, 324] width 201 height 28
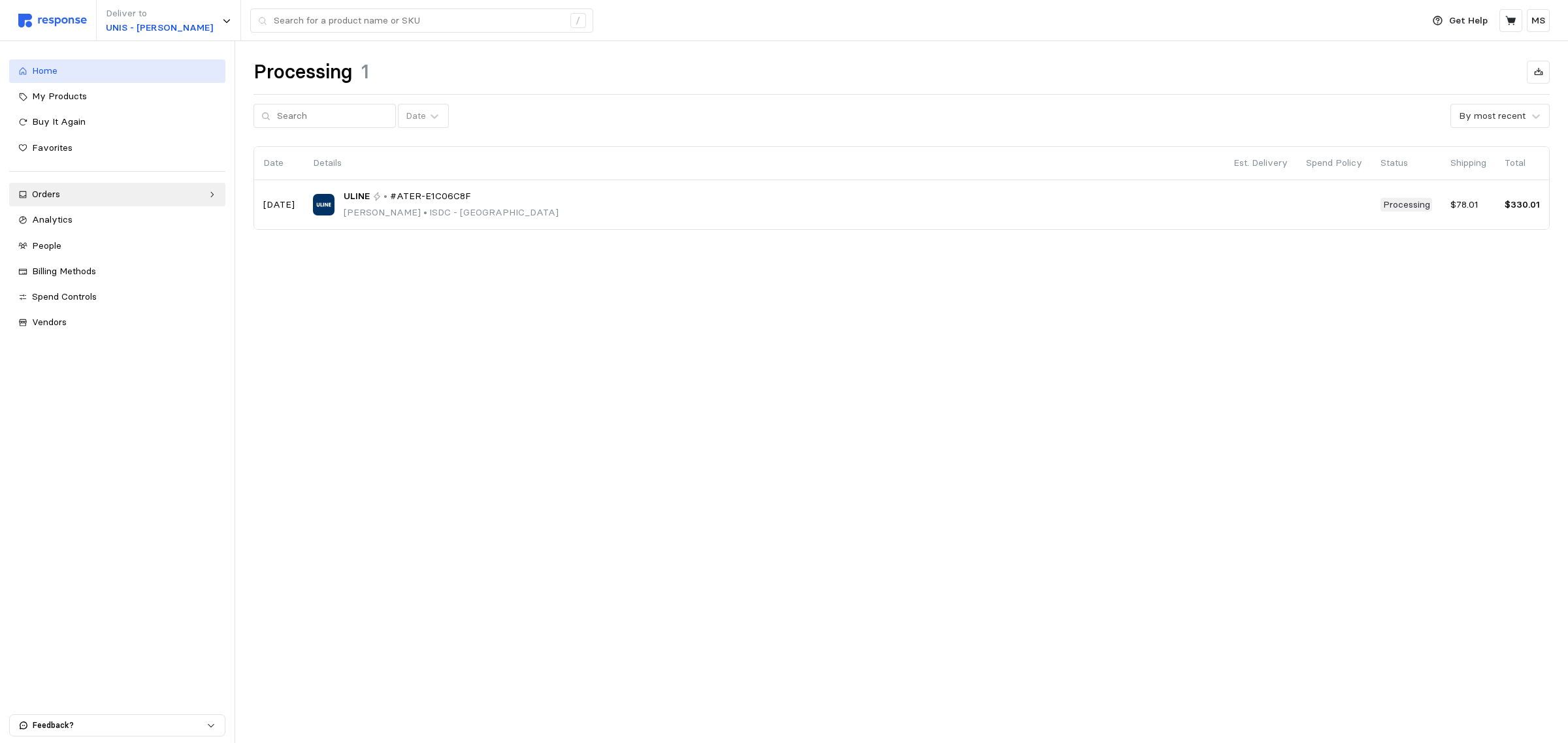
click at [115, 64] on div "Home" at bounding box center [124, 71] width 185 height 14
